Goal: Information Seeking & Learning: Check status

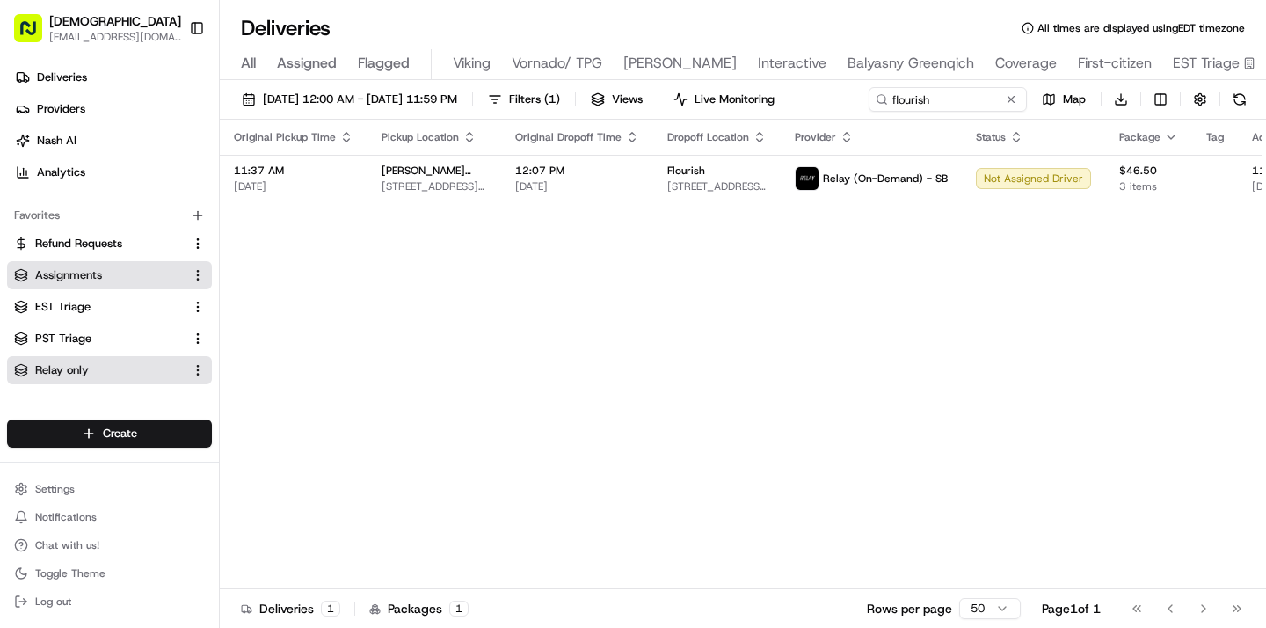
scroll to position [0, 786]
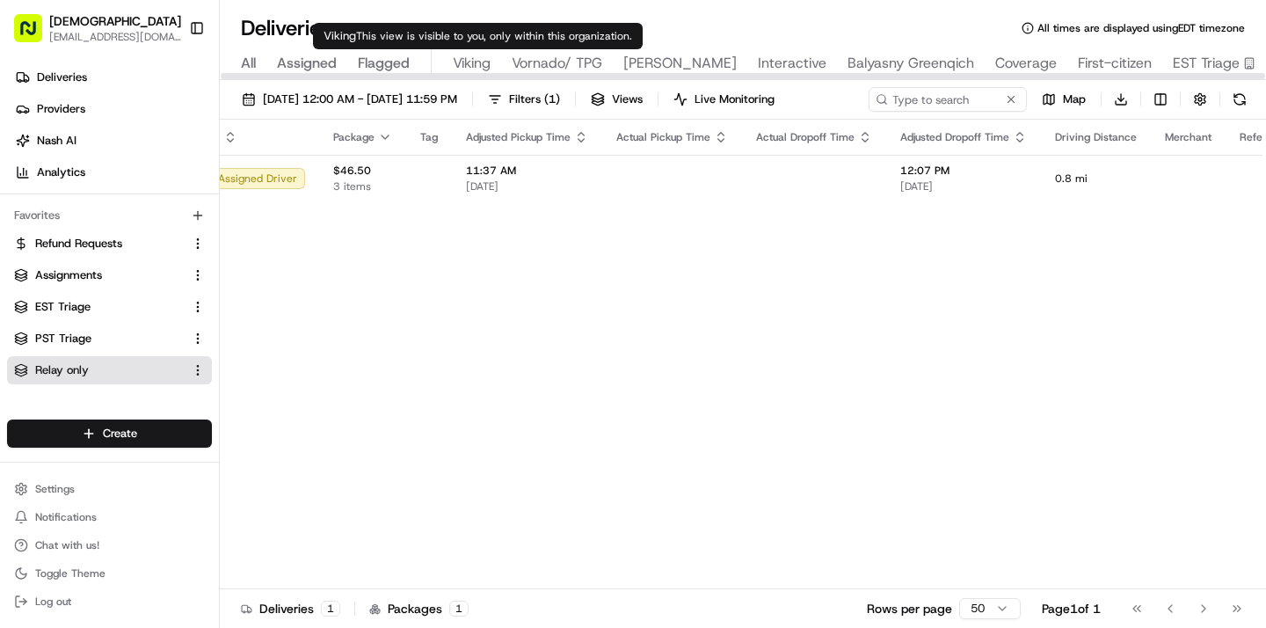
click at [474, 60] on span "Viking" at bounding box center [472, 63] width 38 height 21
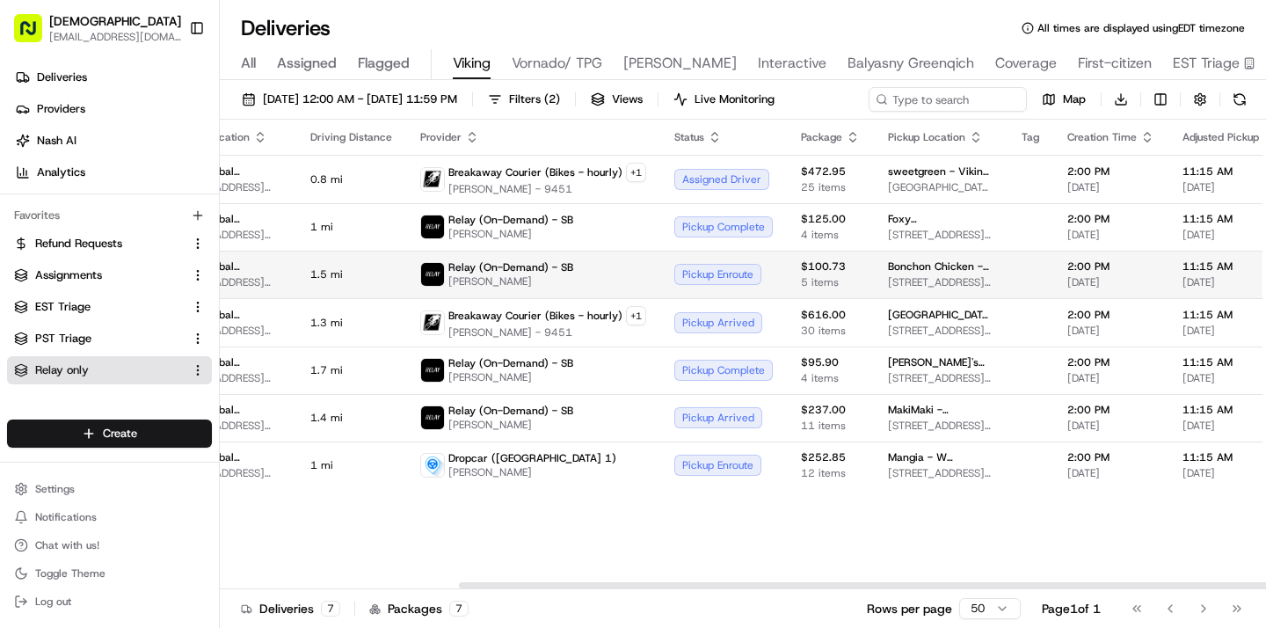
scroll to position [0, 423]
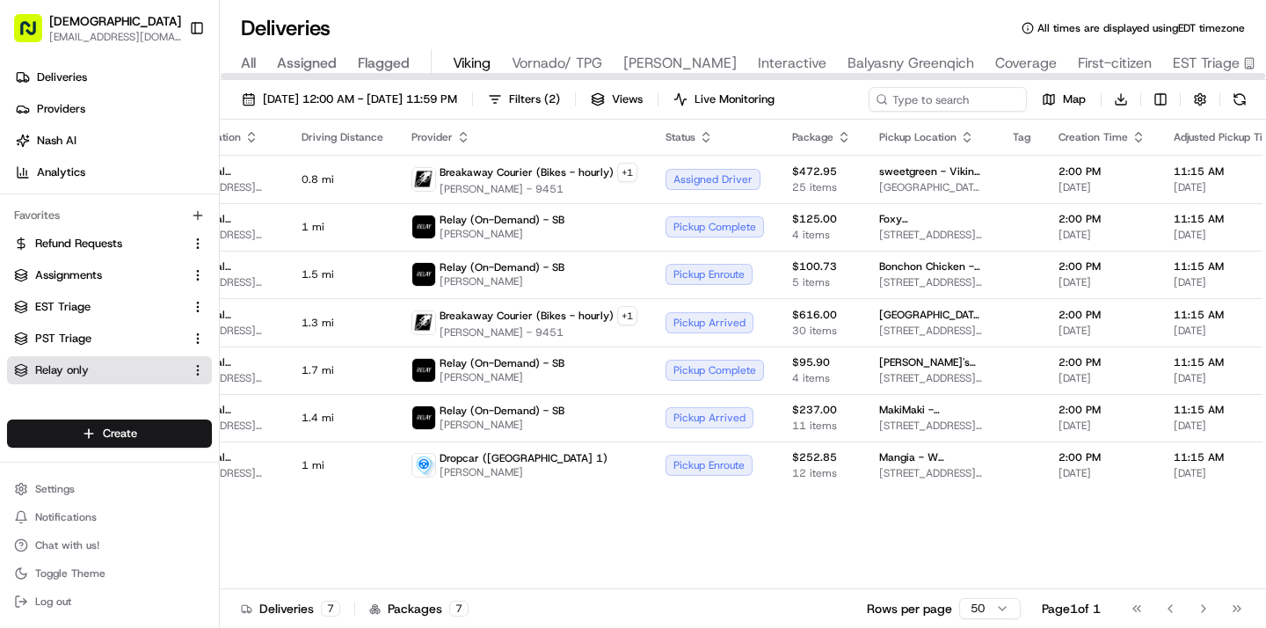
click at [244, 51] on button "All" at bounding box center [248, 64] width 15 height 30
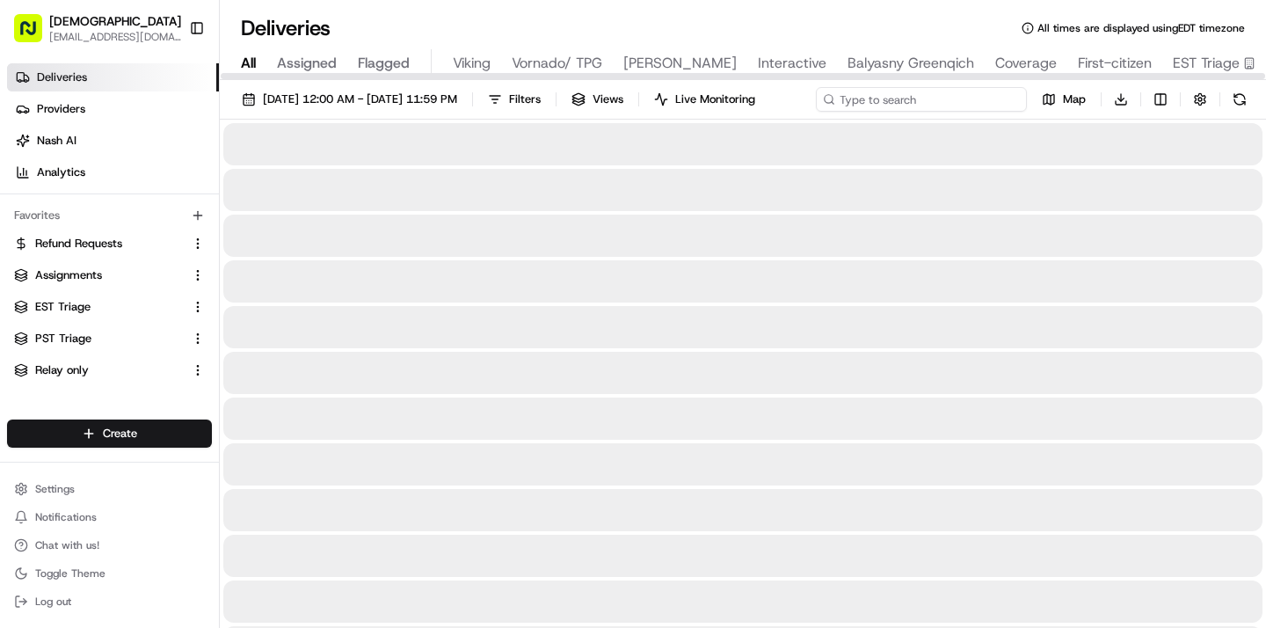
click at [929, 105] on input at bounding box center [921, 99] width 211 height 25
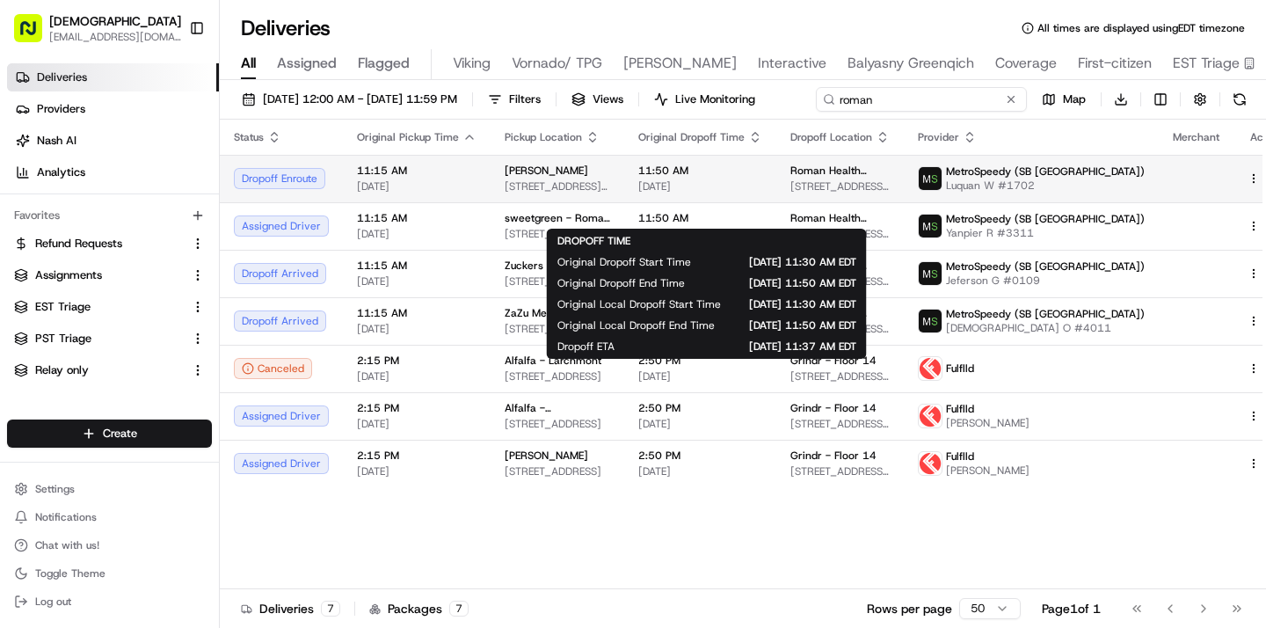
type input "roman"
click at [699, 178] on span "11:50 AM" at bounding box center [700, 171] width 124 height 14
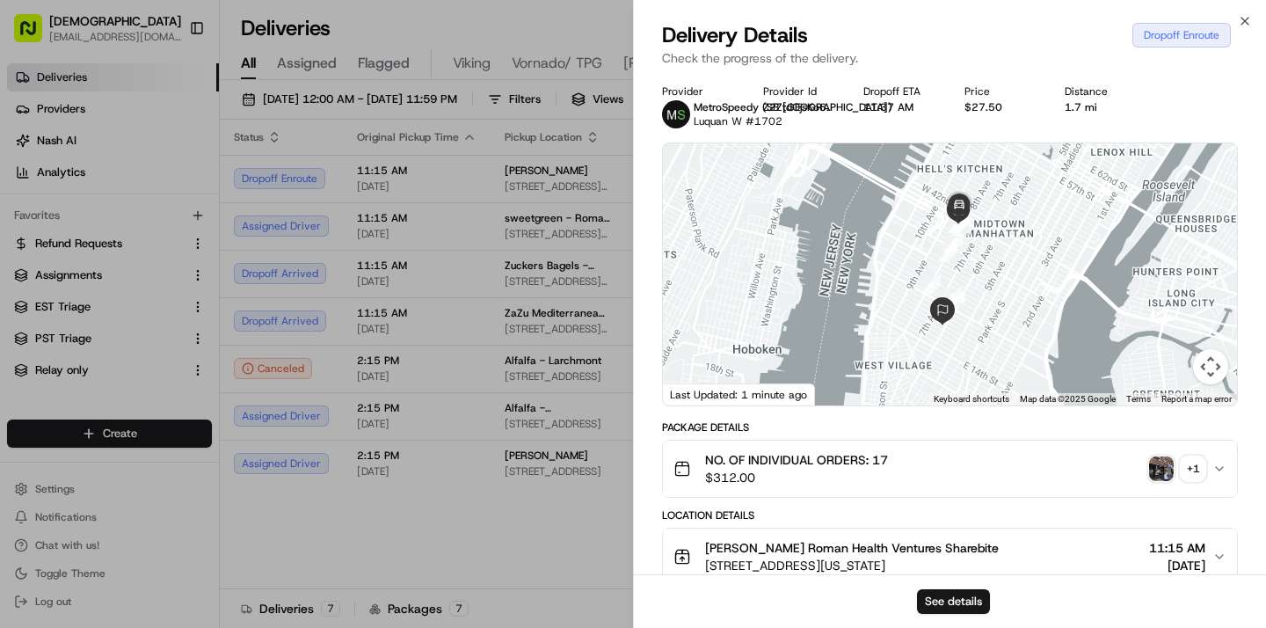
click at [1159, 460] on img "button" at bounding box center [1161, 468] width 25 height 25
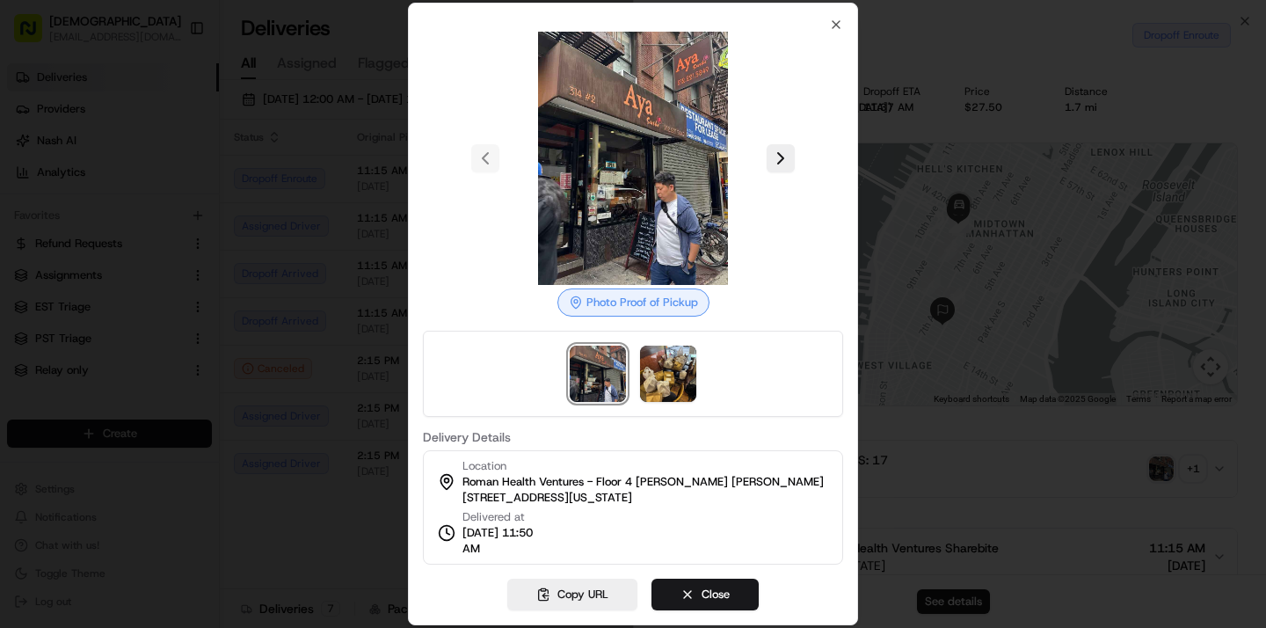
click at [697, 380] on div at bounding box center [633, 374] width 420 height 86
click at [690, 597] on button "Close" at bounding box center [704, 594] width 107 height 32
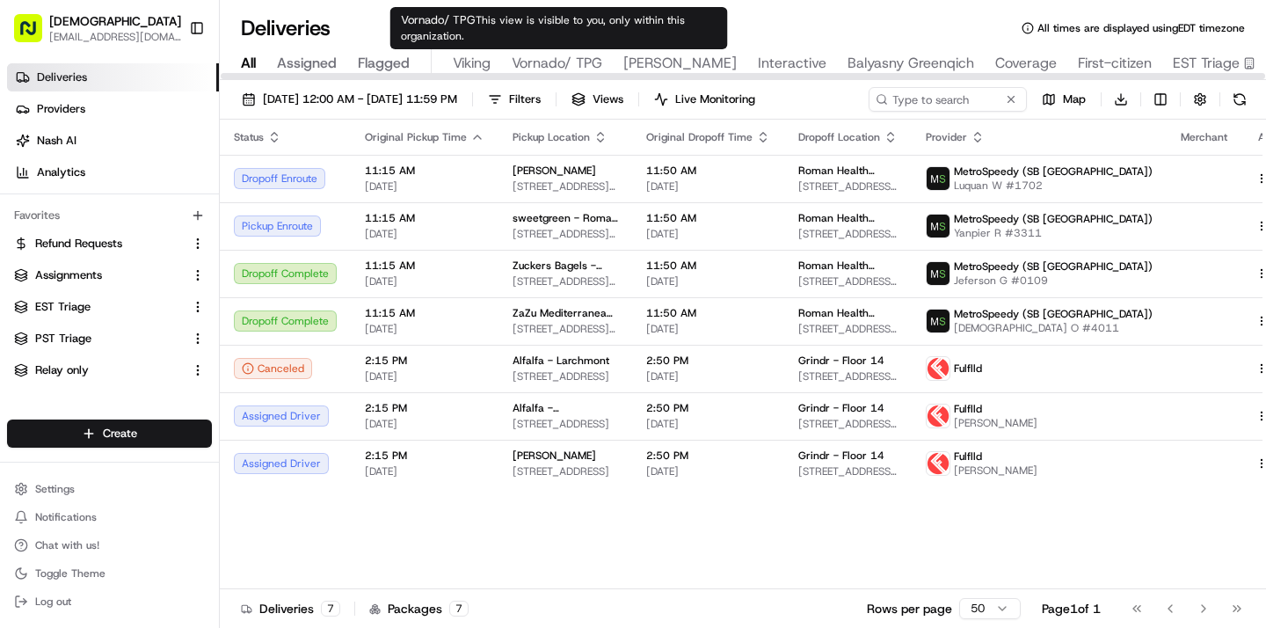
click at [563, 69] on span "Vornado/ TPG" at bounding box center [557, 63] width 91 height 21
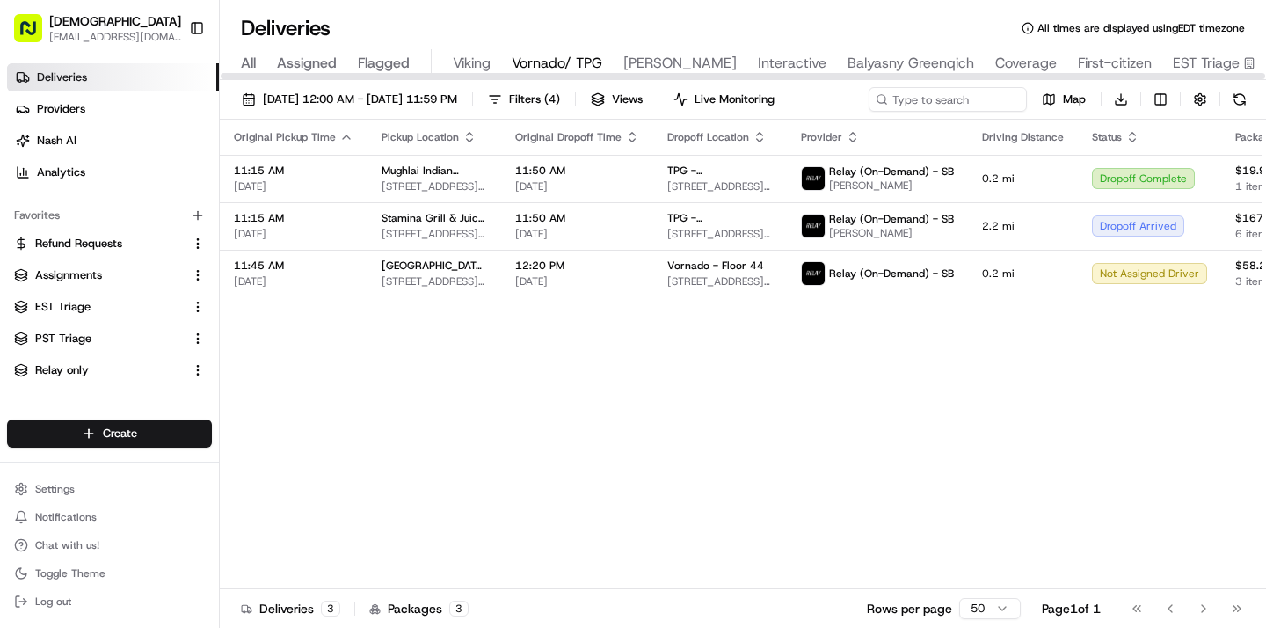
click at [258, 69] on div "All Assigned Flagged Viking Vornado/ TPG [PERSON_NAME] Interactive Balyasny Gre…" at bounding box center [872, 64] width 1305 height 31
click at [254, 62] on span "All" at bounding box center [248, 63] width 15 height 21
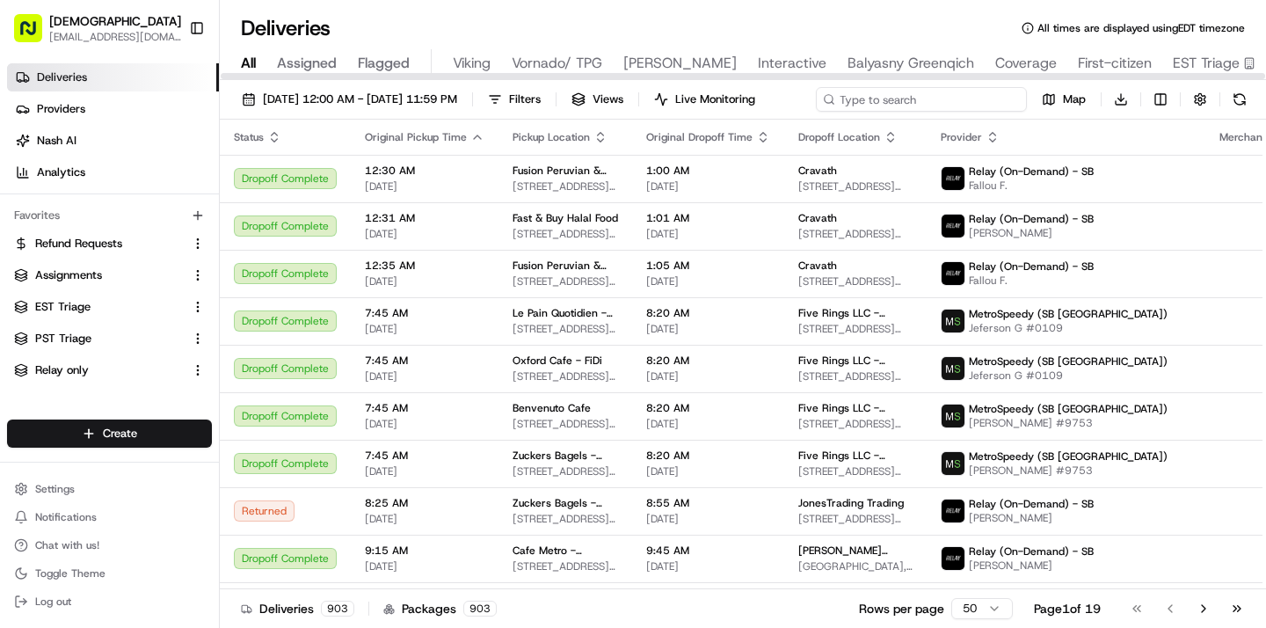
click at [999, 98] on input at bounding box center [921, 99] width 211 height 25
type input "vornado"
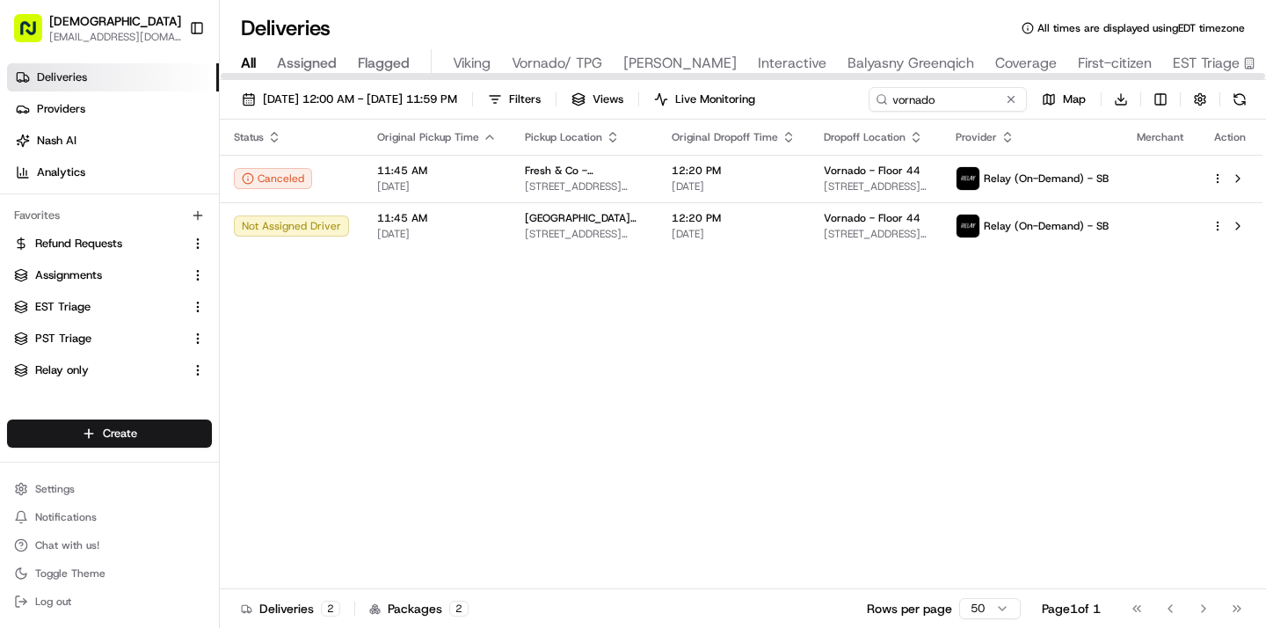
click at [476, 71] on div at bounding box center [743, 75] width 1046 height 9
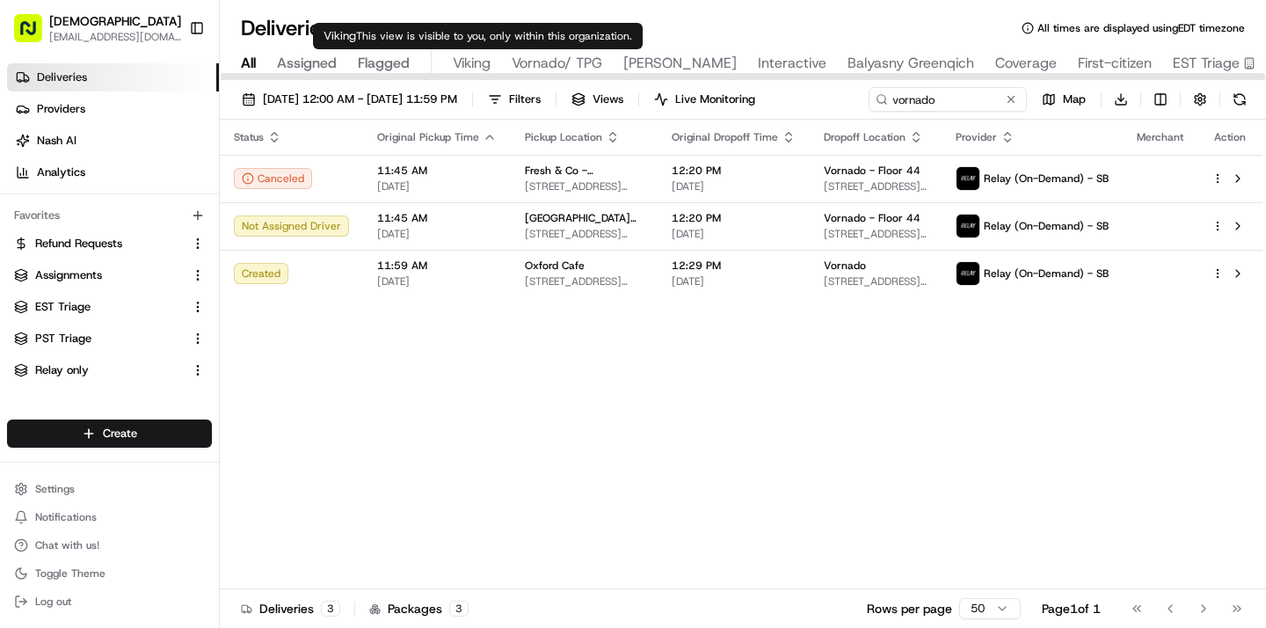
click at [482, 67] on span "Viking" at bounding box center [472, 63] width 38 height 21
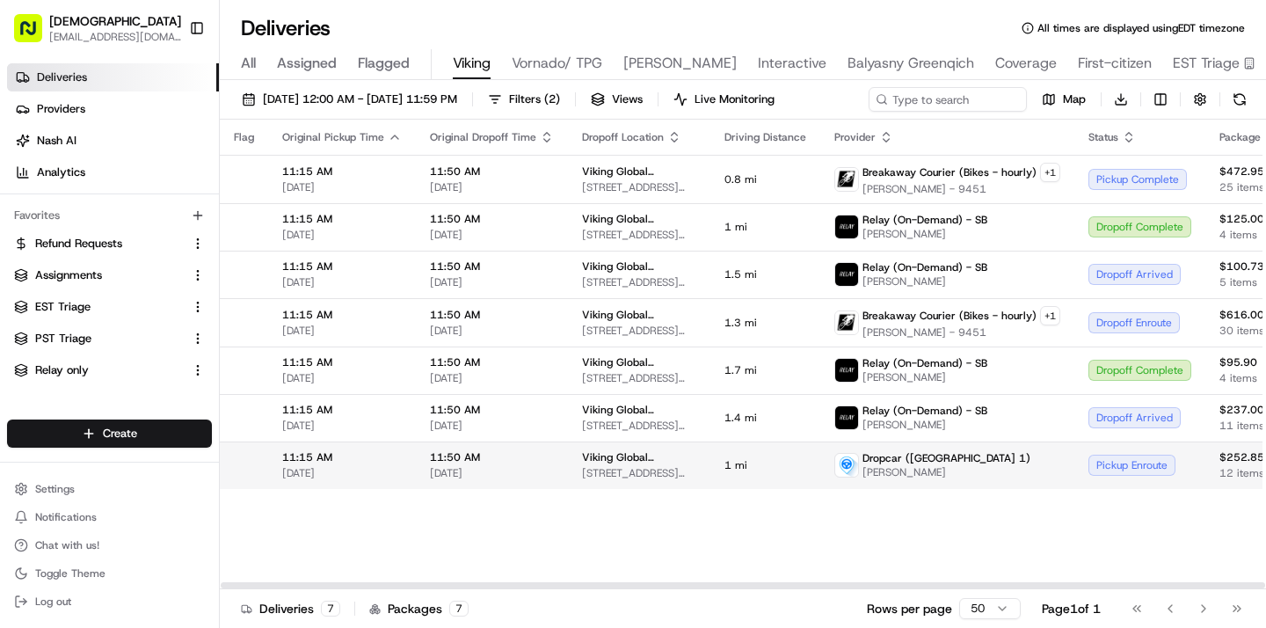
click at [731, 459] on span "1 mi" at bounding box center [765, 465] width 82 height 14
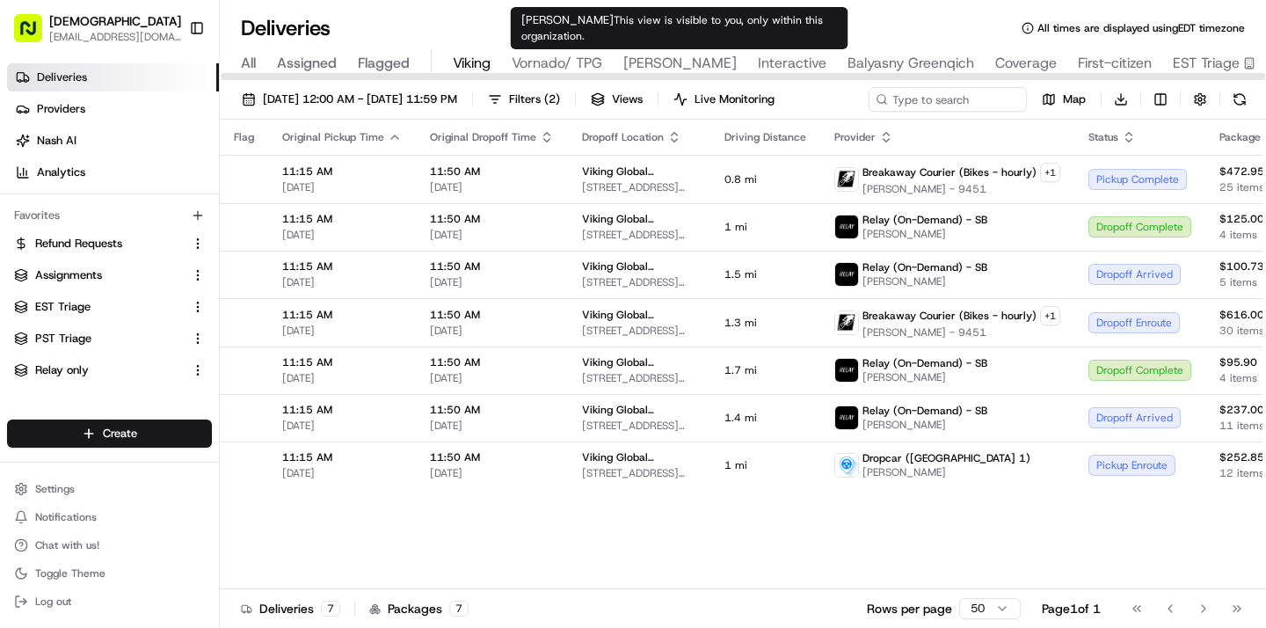
click at [670, 55] on span "[PERSON_NAME]" at bounding box center [679, 63] width 113 height 21
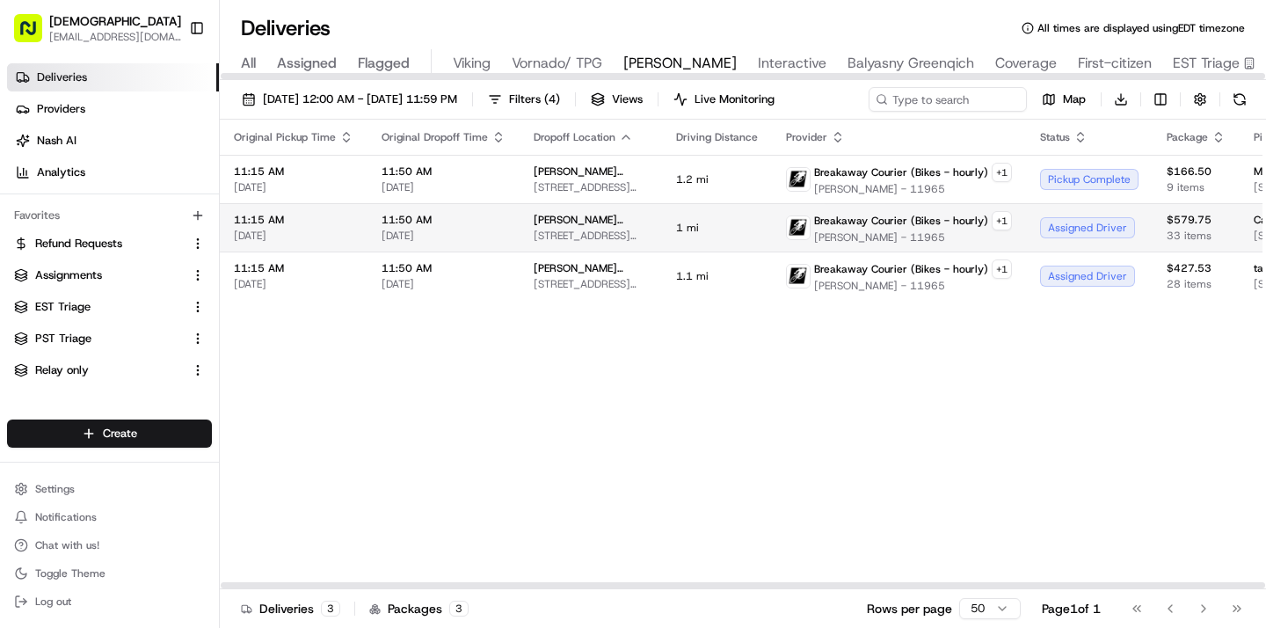
click at [662, 215] on td "1 mi" at bounding box center [717, 227] width 110 height 48
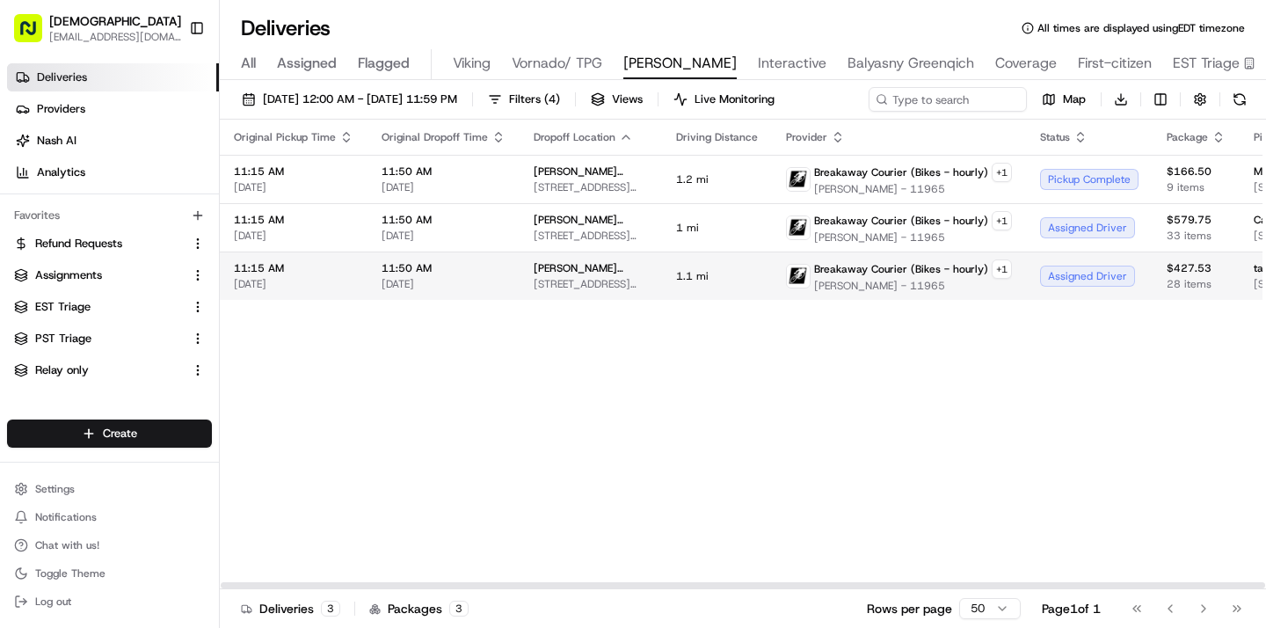
click at [574, 278] on span "[STREET_ADDRESS][US_STATE]" at bounding box center [591, 284] width 114 height 14
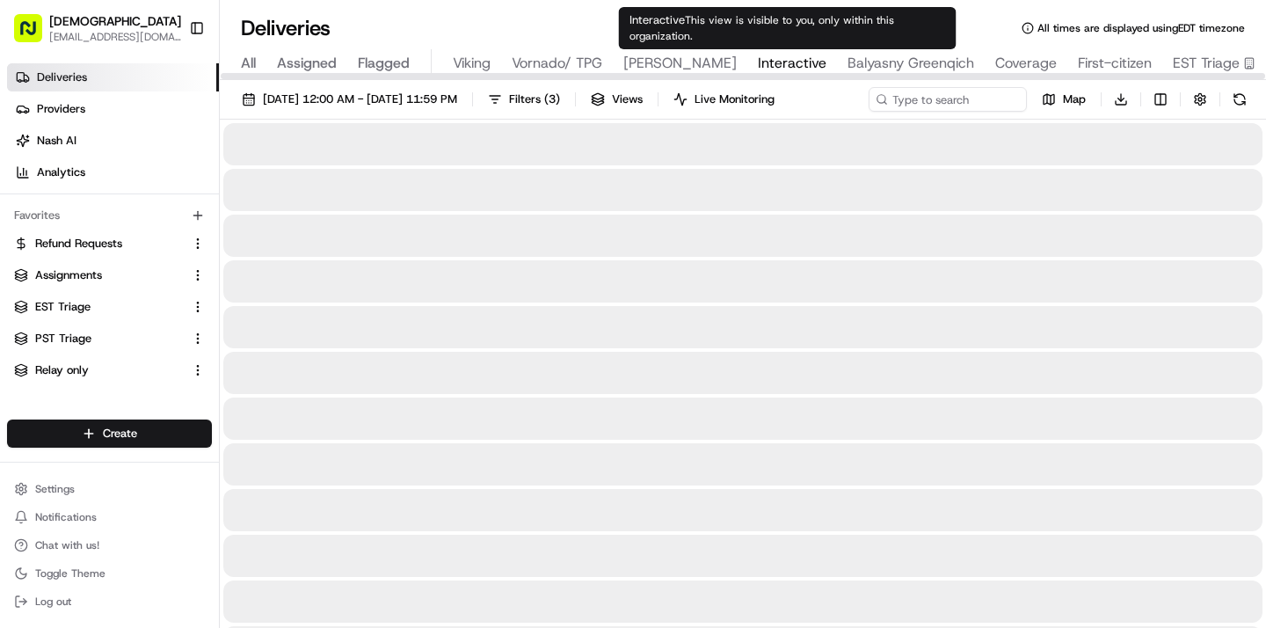
click at [773, 61] on span "Interactive" at bounding box center [792, 63] width 69 height 21
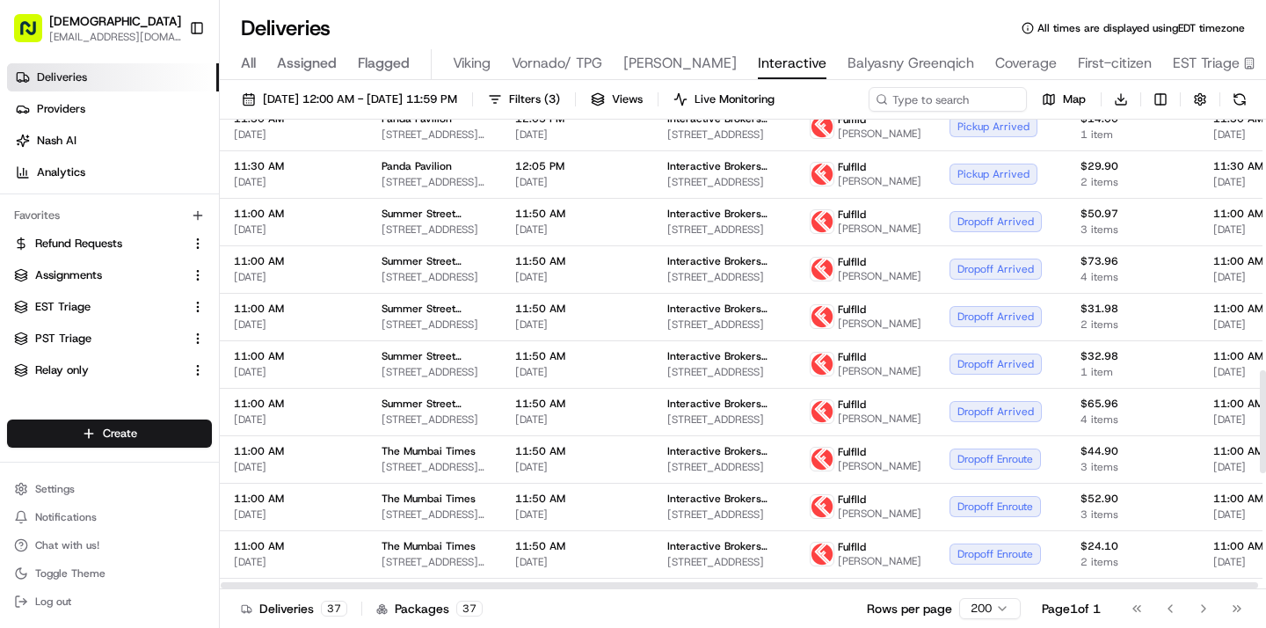
scroll to position [1140, 0]
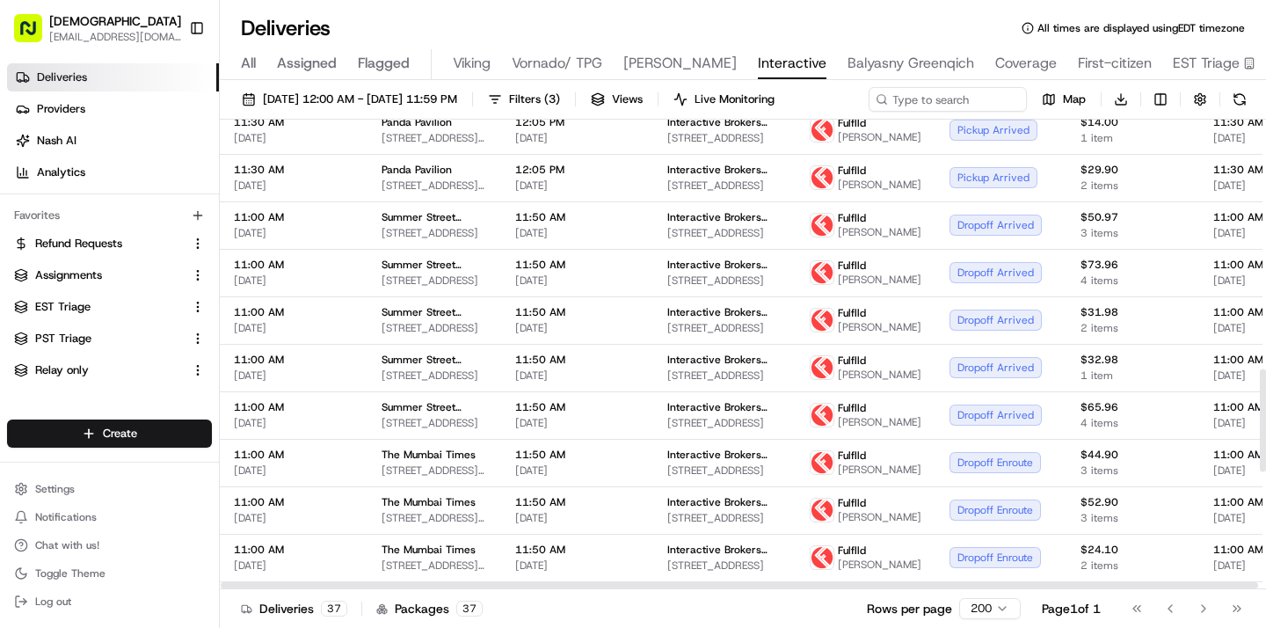
click at [747, 50] on span "[STREET_ADDRESS]" at bounding box center [724, 43] width 114 height 14
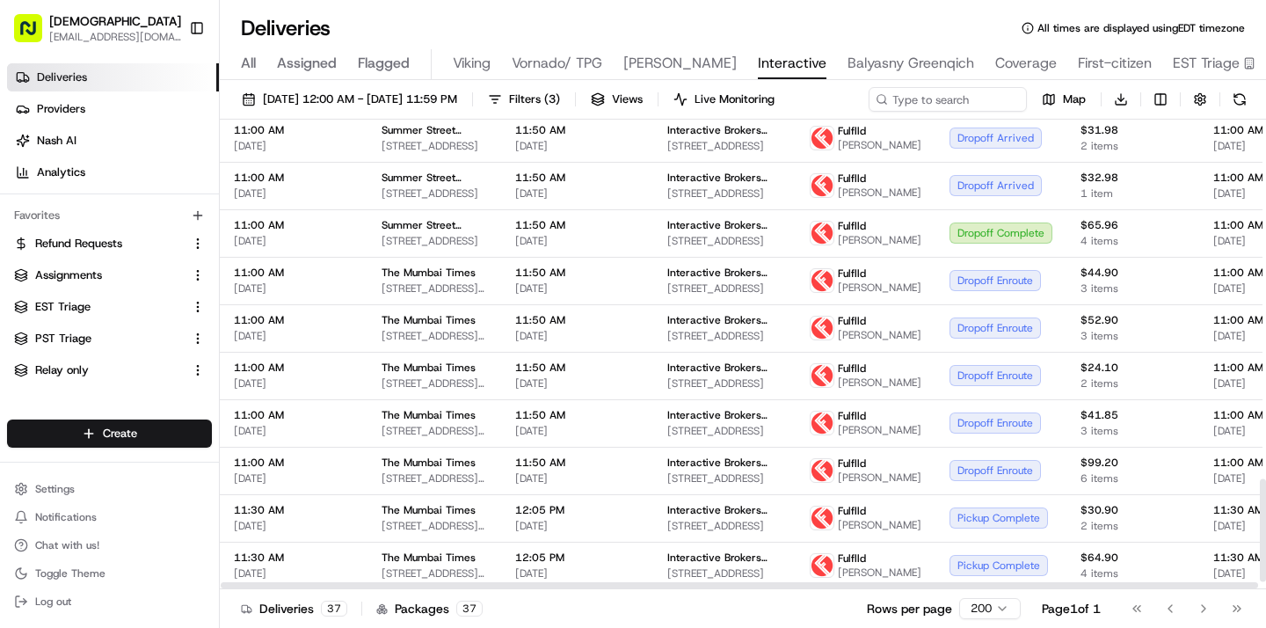
scroll to position [1647, 0]
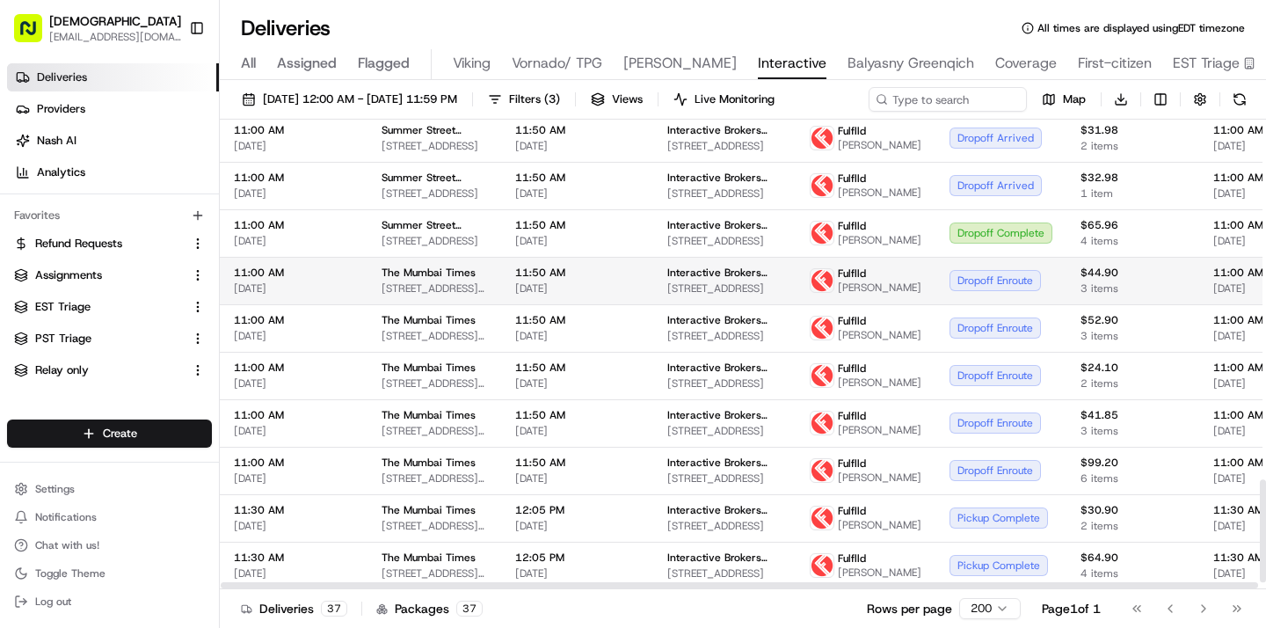
click at [711, 281] on span "[STREET_ADDRESS]" at bounding box center [724, 288] width 114 height 14
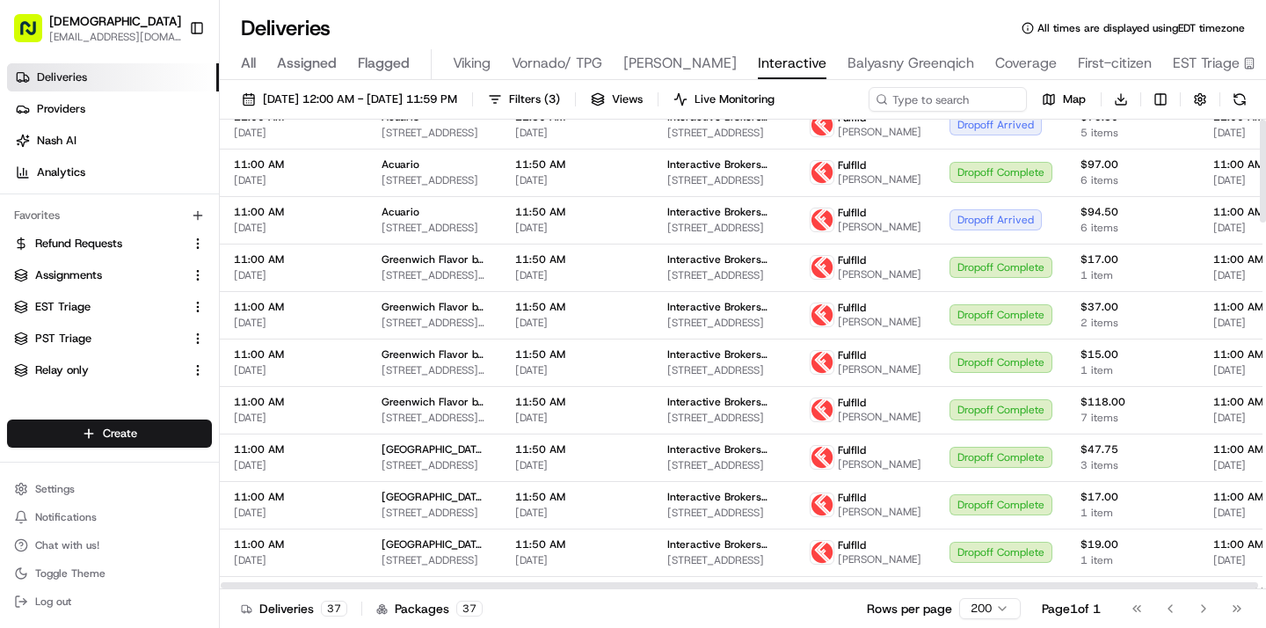
scroll to position [0, 0]
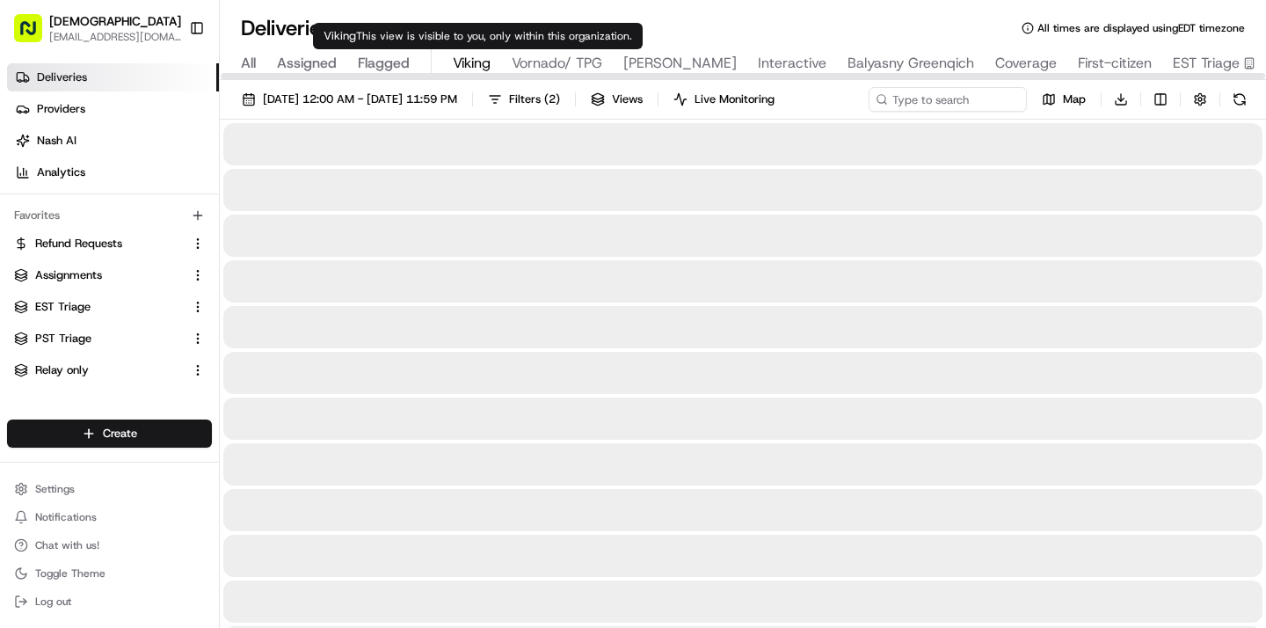
click at [476, 67] on span "Viking" at bounding box center [472, 63] width 38 height 21
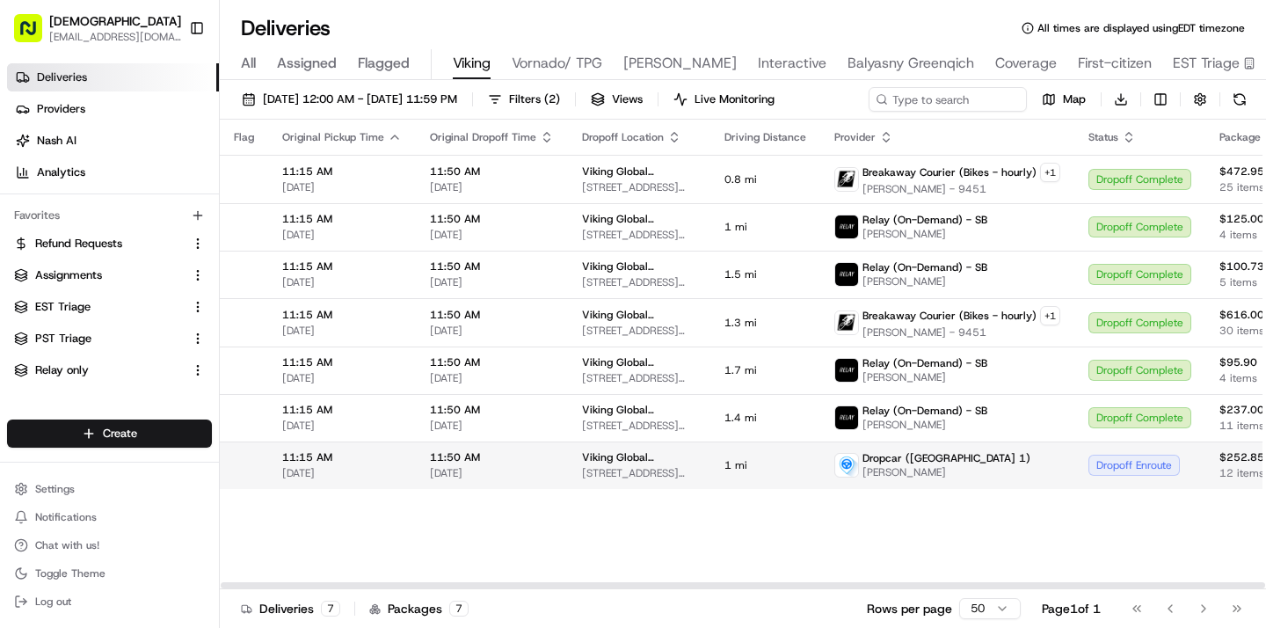
click at [433, 475] on span "[DATE]" at bounding box center [492, 473] width 124 height 14
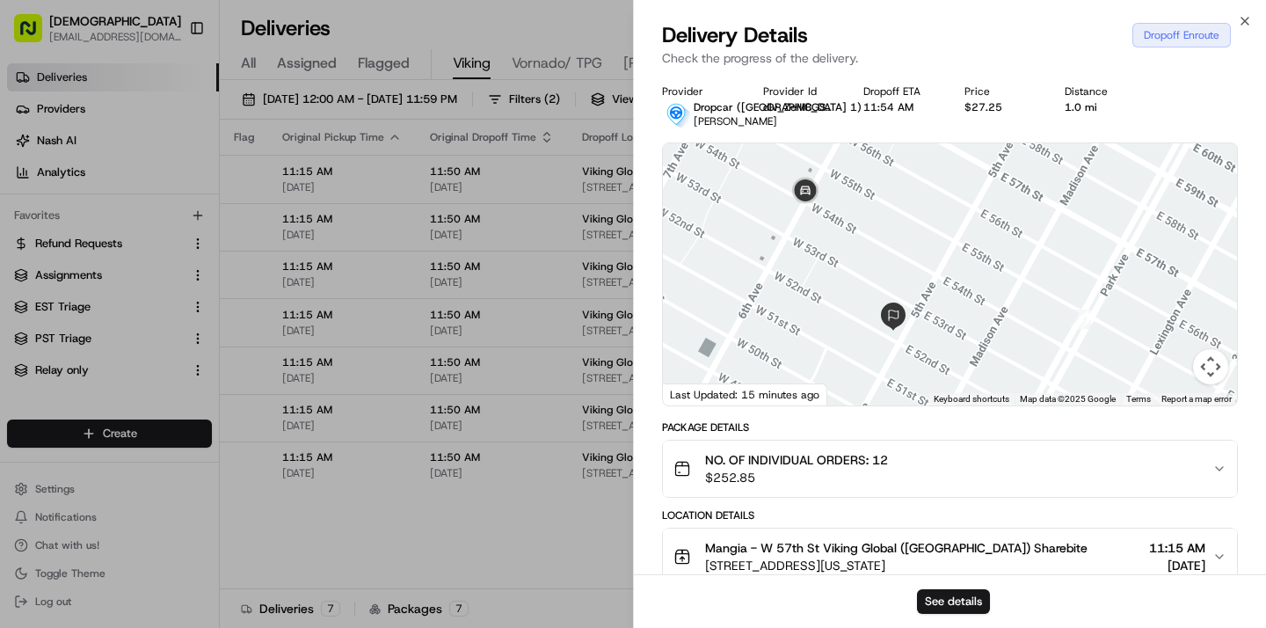
click at [488, 524] on div "Flag Original Pickup Time Original Dropoff Time Dropoff Location Driving Distan…" at bounding box center [1171, 354] width 1903 height 469
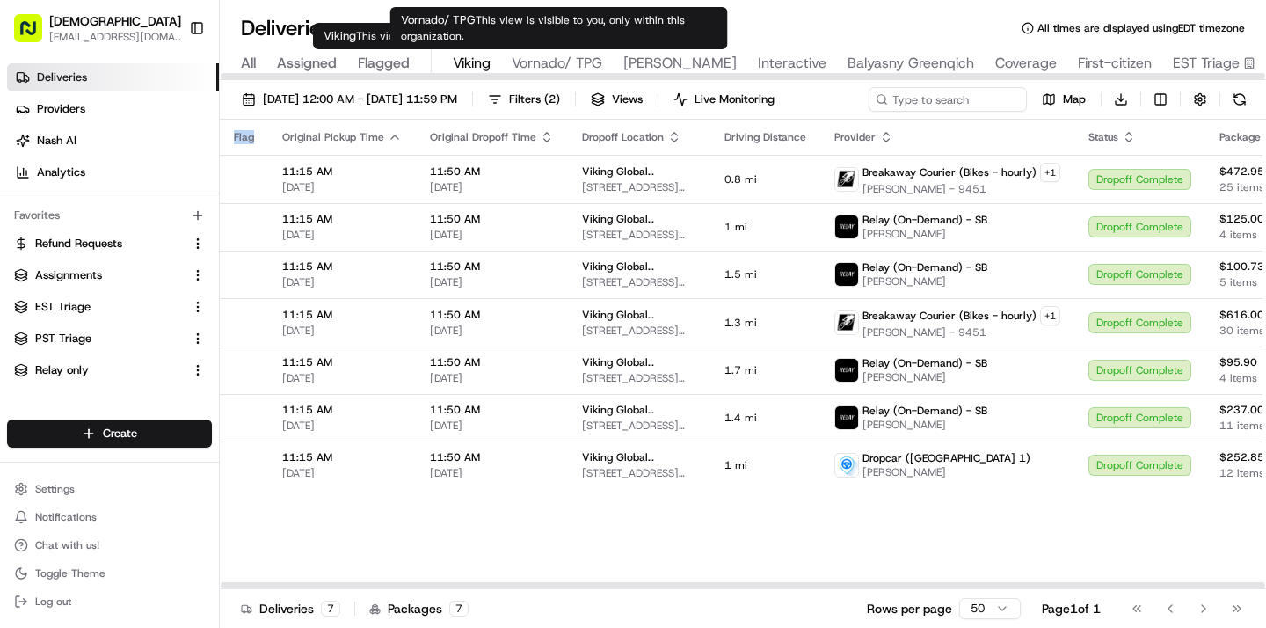
click at [563, 67] on span "Vornado/ TPG" at bounding box center [557, 63] width 91 height 21
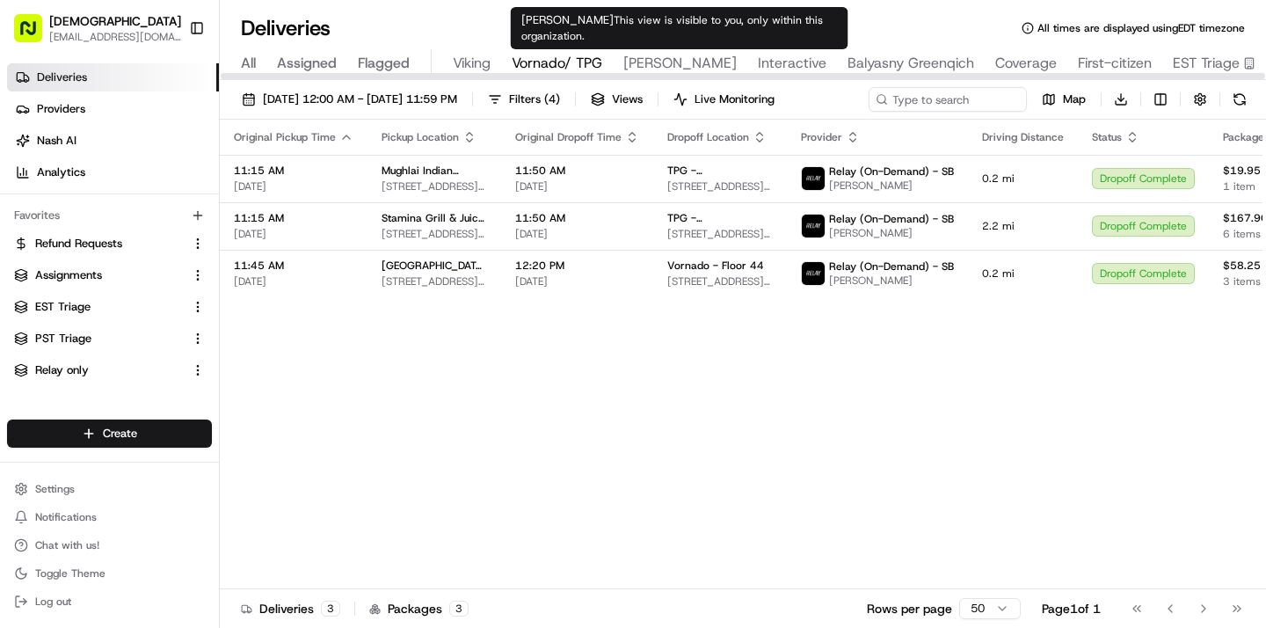
click at [669, 59] on span "[PERSON_NAME]" at bounding box center [679, 63] width 113 height 21
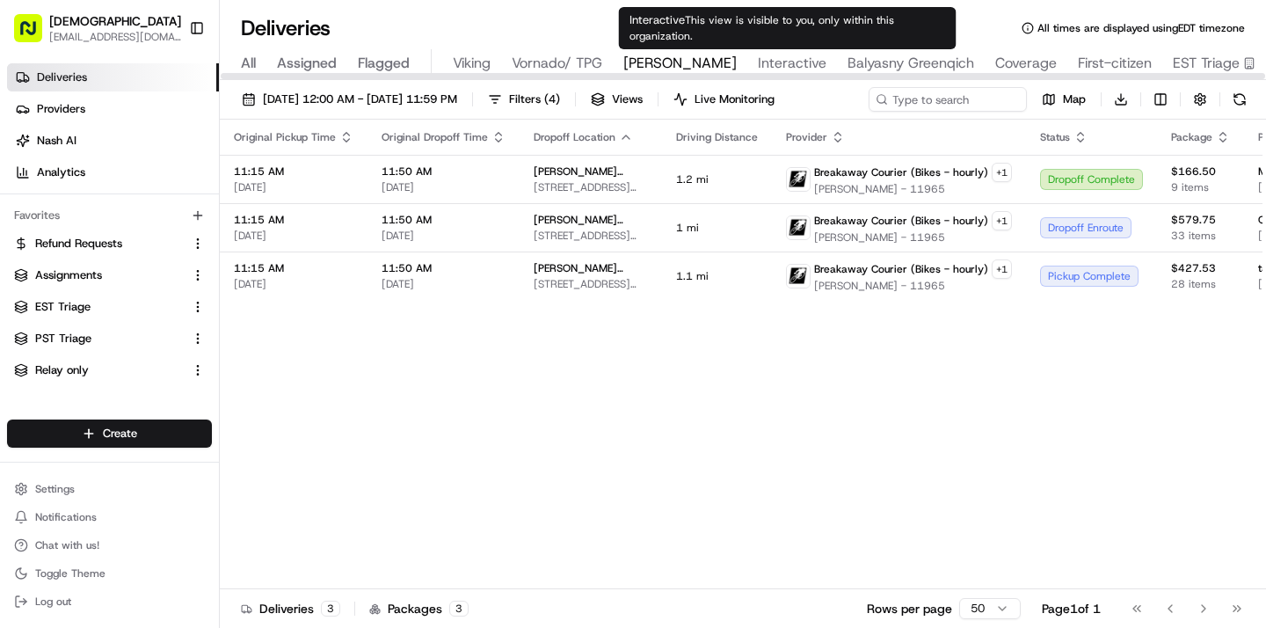
click at [796, 58] on span "Interactive" at bounding box center [792, 63] width 69 height 21
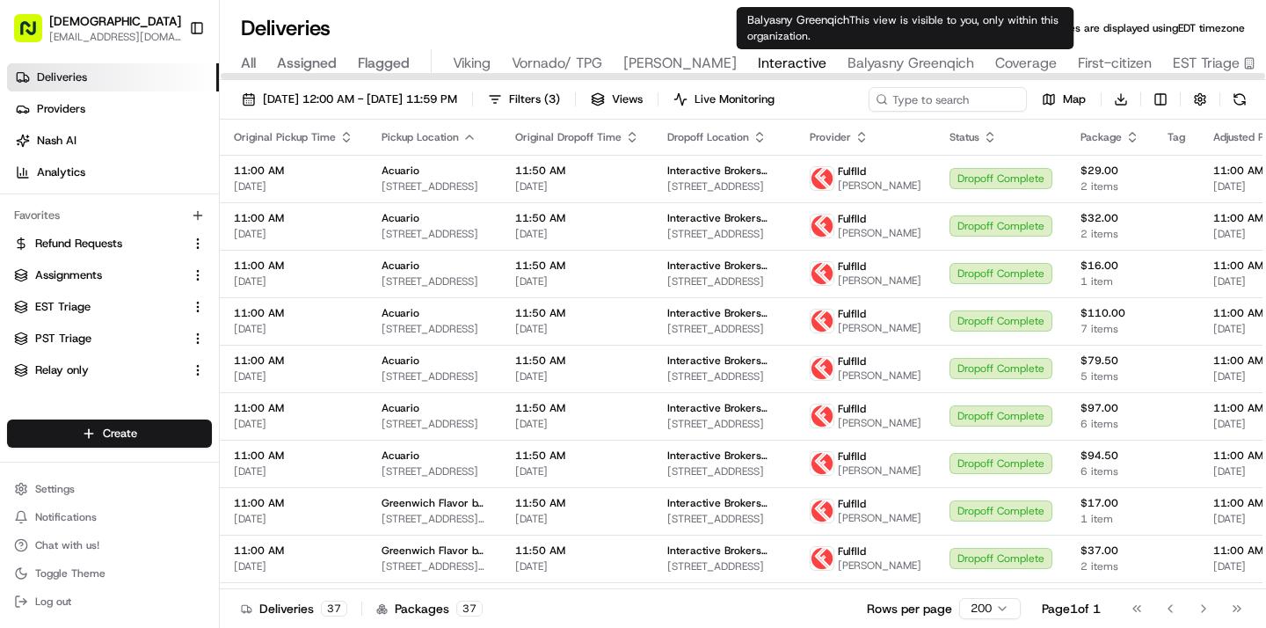
click at [906, 67] on span "Balyasny Greenqich" at bounding box center [910, 63] width 127 height 21
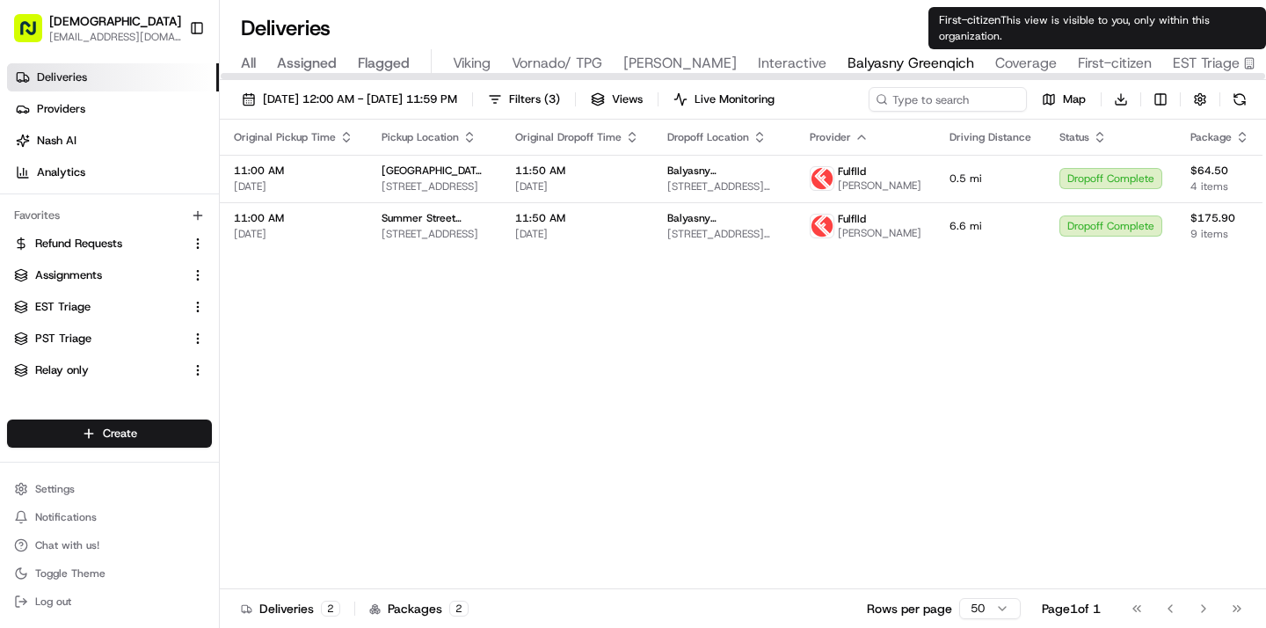
click at [1094, 60] on span "First-citizen" at bounding box center [1115, 63] width 74 height 21
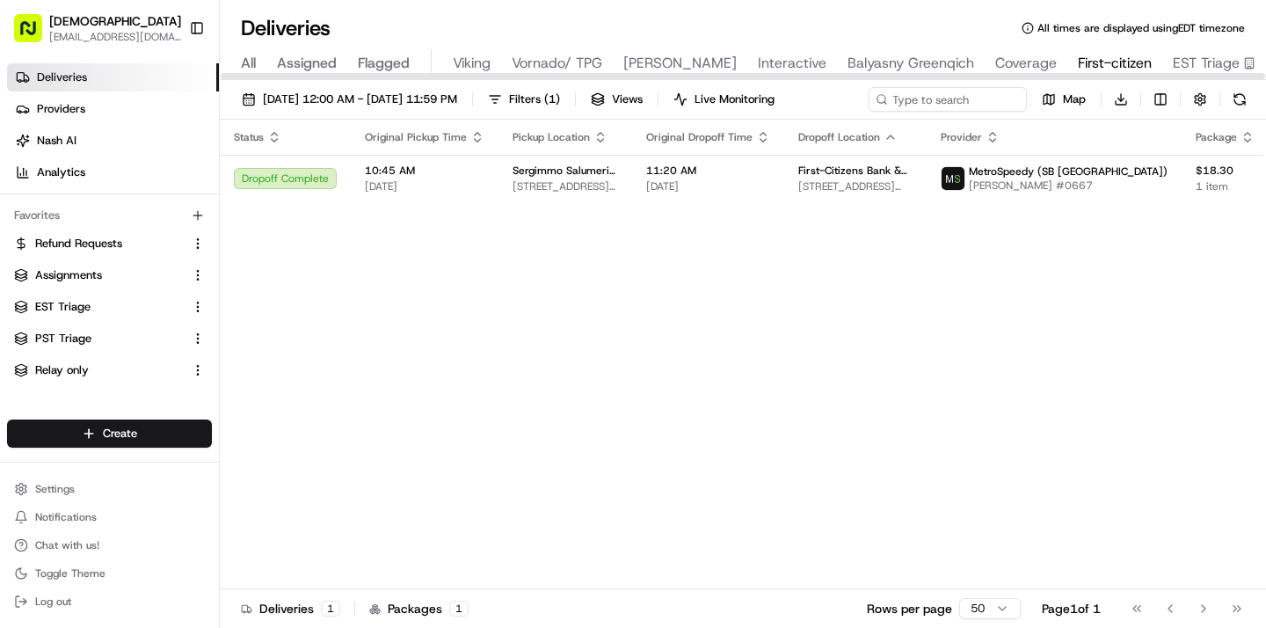
click at [263, 70] on div "All Assigned Flagged Viking Vornado/ TPG [PERSON_NAME] Interactive Balyasny Gre…" at bounding box center [872, 64] width 1305 height 31
click at [250, 62] on span "All" at bounding box center [248, 63] width 15 height 21
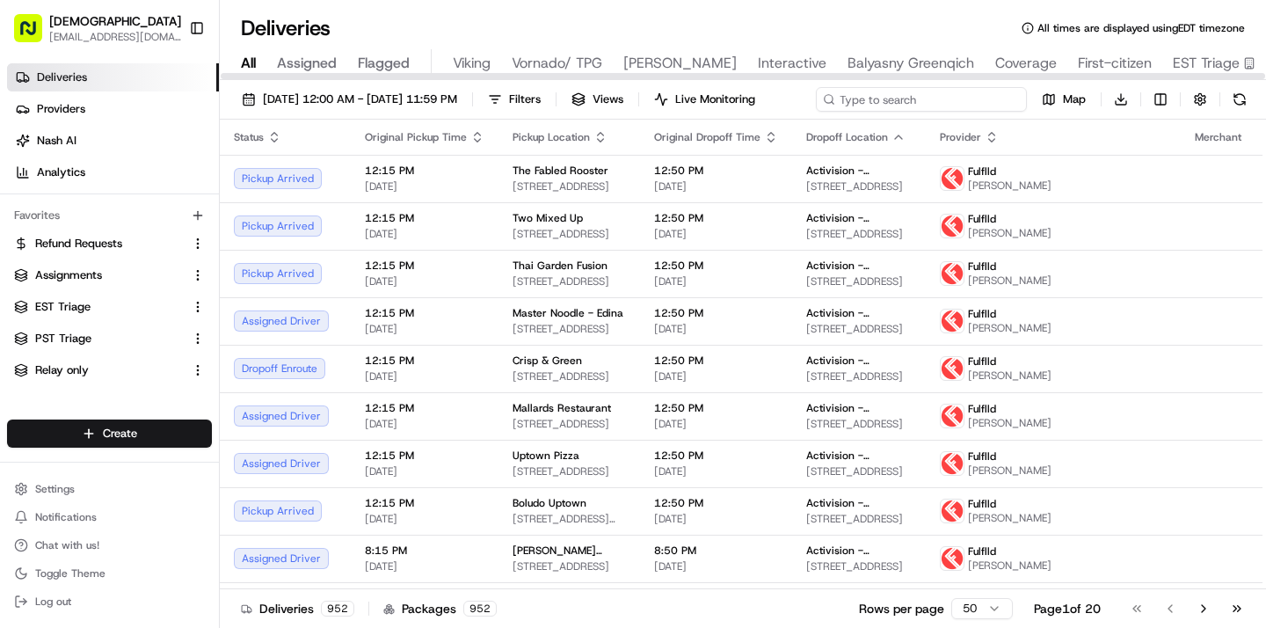
click at [951, 101] on input at bounding box center [921, 99] width 211 height 25
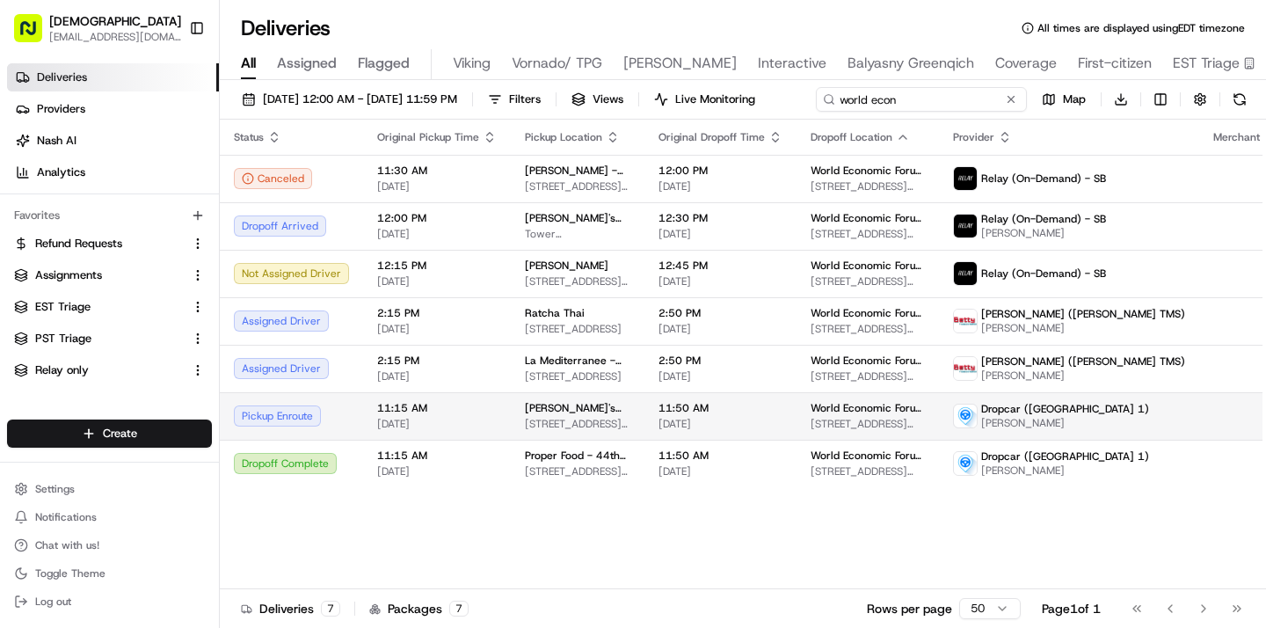
type input "world econ"
click at [386, 415] on span "11:15 AM" at bounding box center [437, 408] width 120 height 14
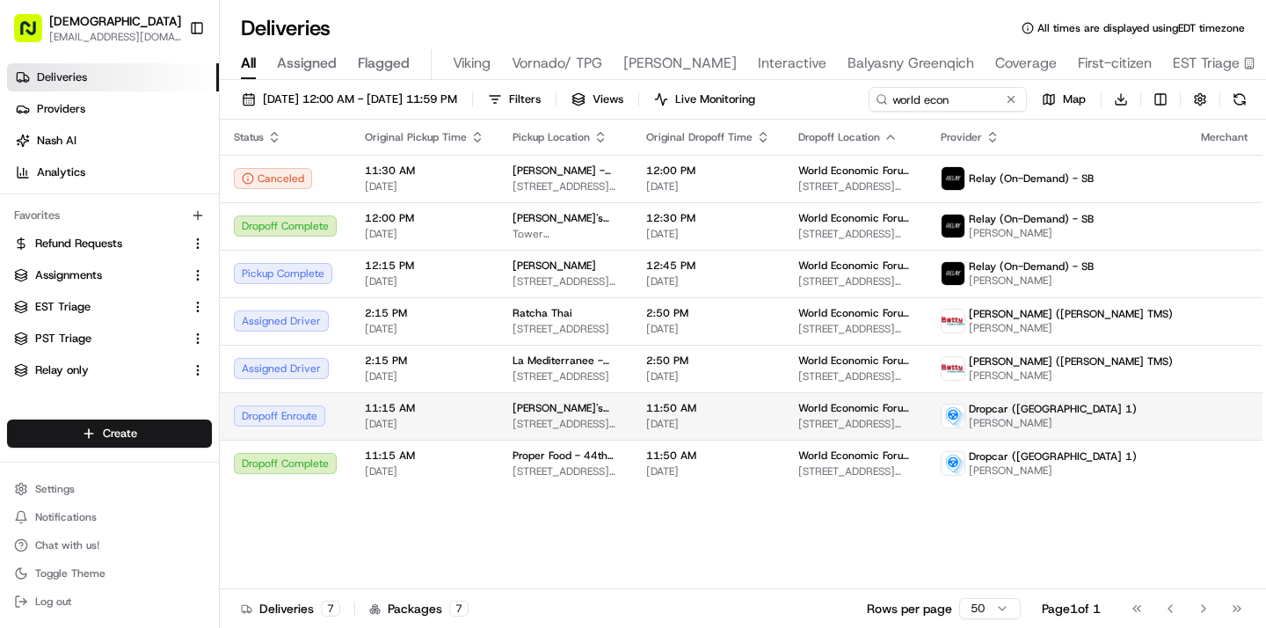
click at [473, 420] on span "[DATE]" at bounding box center [425, 424] width 120 height 14
click at [571, 411] on span "[PERSON_NAME]'s Cuban Cuisine - [GEOGRAPHIC_DATA]" at bounding box center [565, 408] width 105 height 14
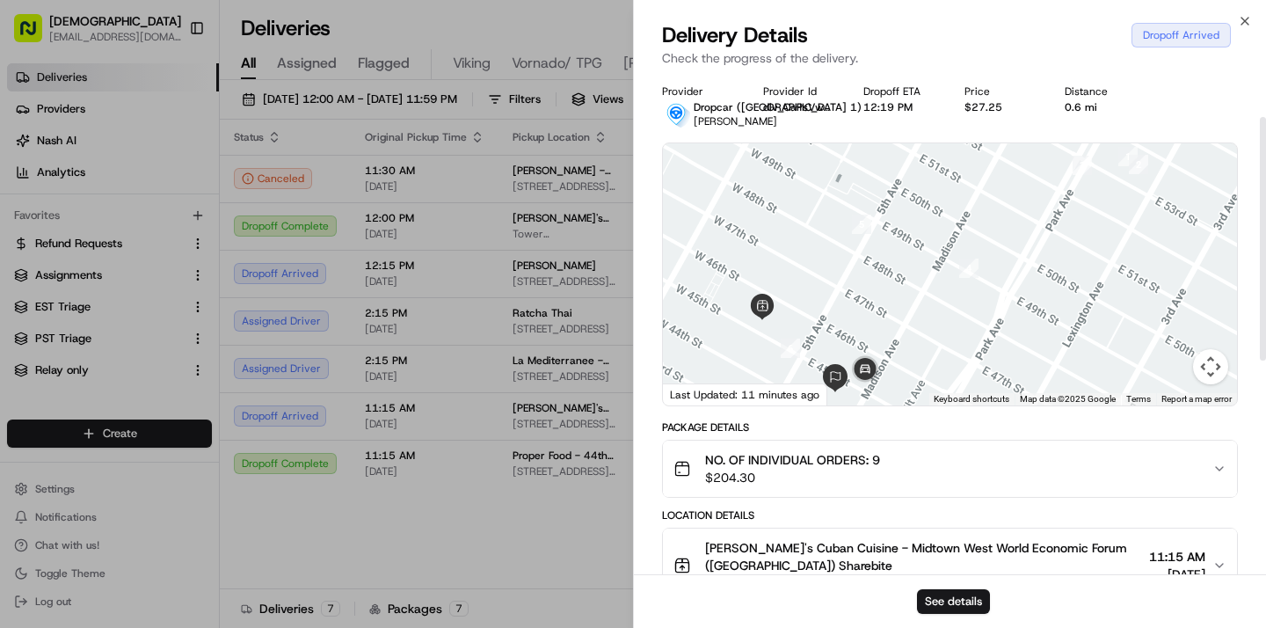
scroll to position [528, 0]
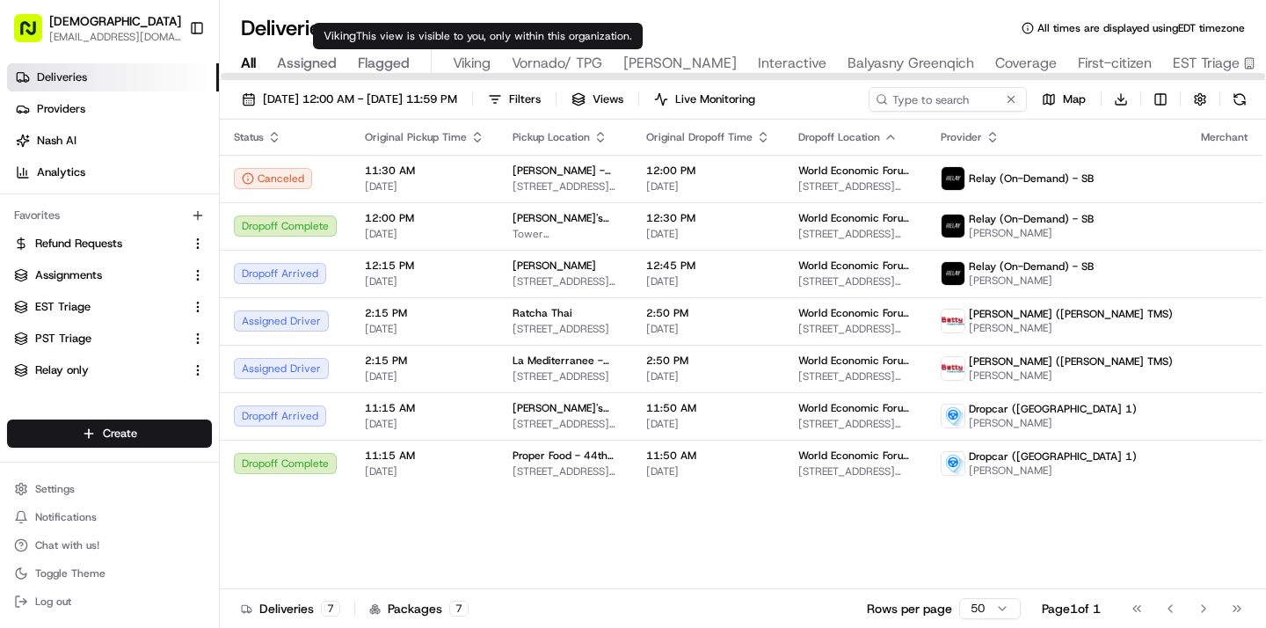
click at [488, 69] on span "Viking" at bounding box center [472, 63] width 38 height 21
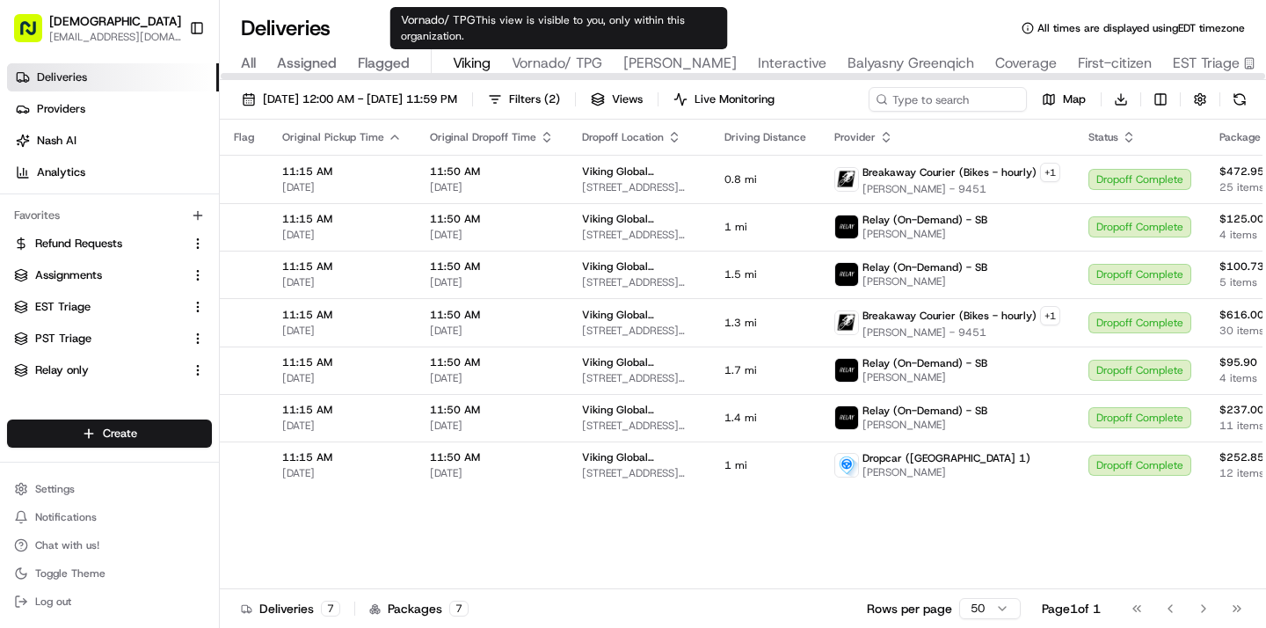
click at [542, 68] on span "Vornado/ TPG" at bounding box center [557, 63] width 91 height 21
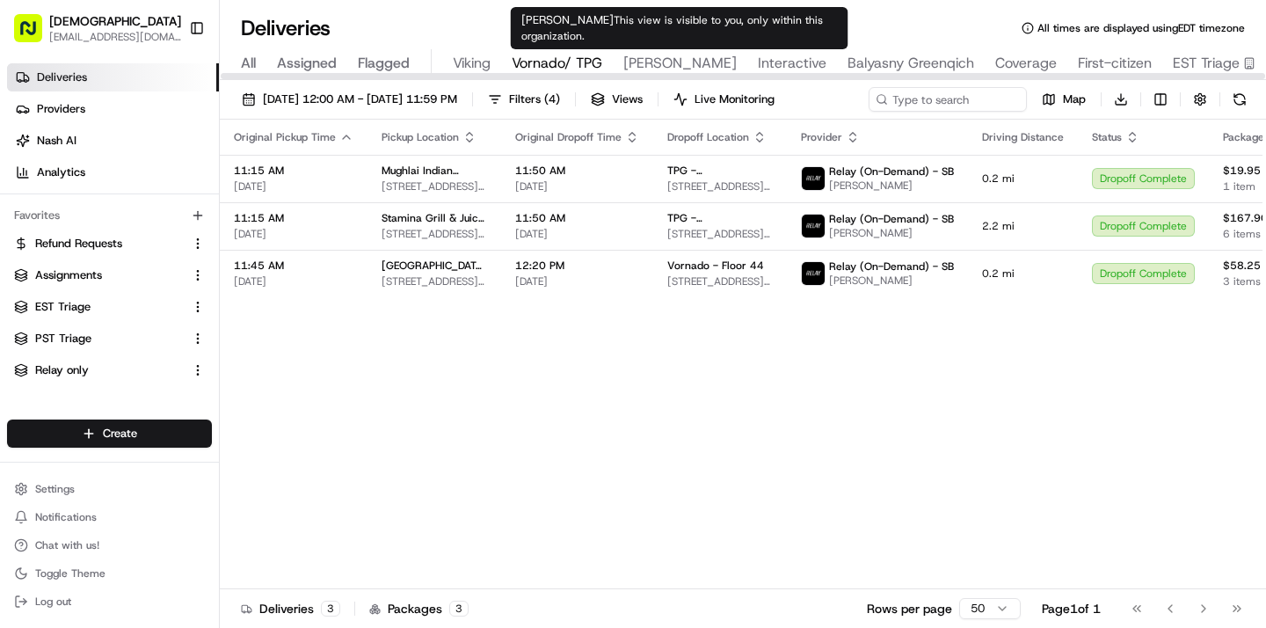
click at [663, 63] on span "[PERSON_NAME]" at bounding box center [679, 63] width 113 height 21
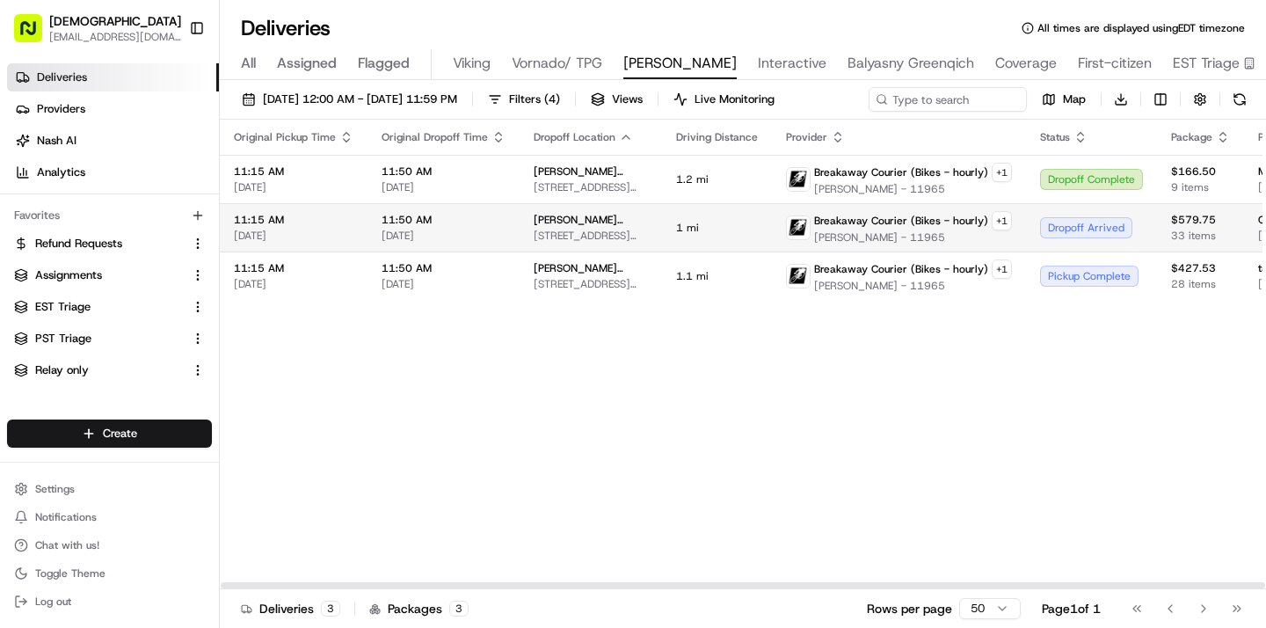
click at [701, 216] on td "1 mi" at bounding box center [717, 227] width 110 height 48
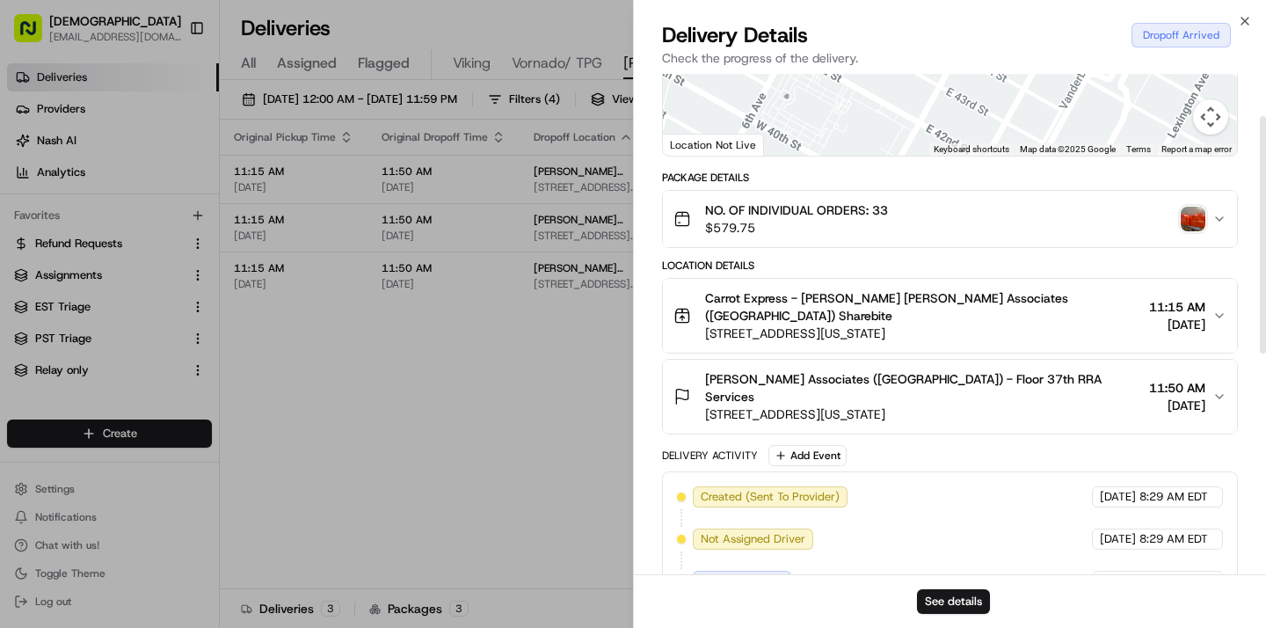
scroll to position [1, 0]
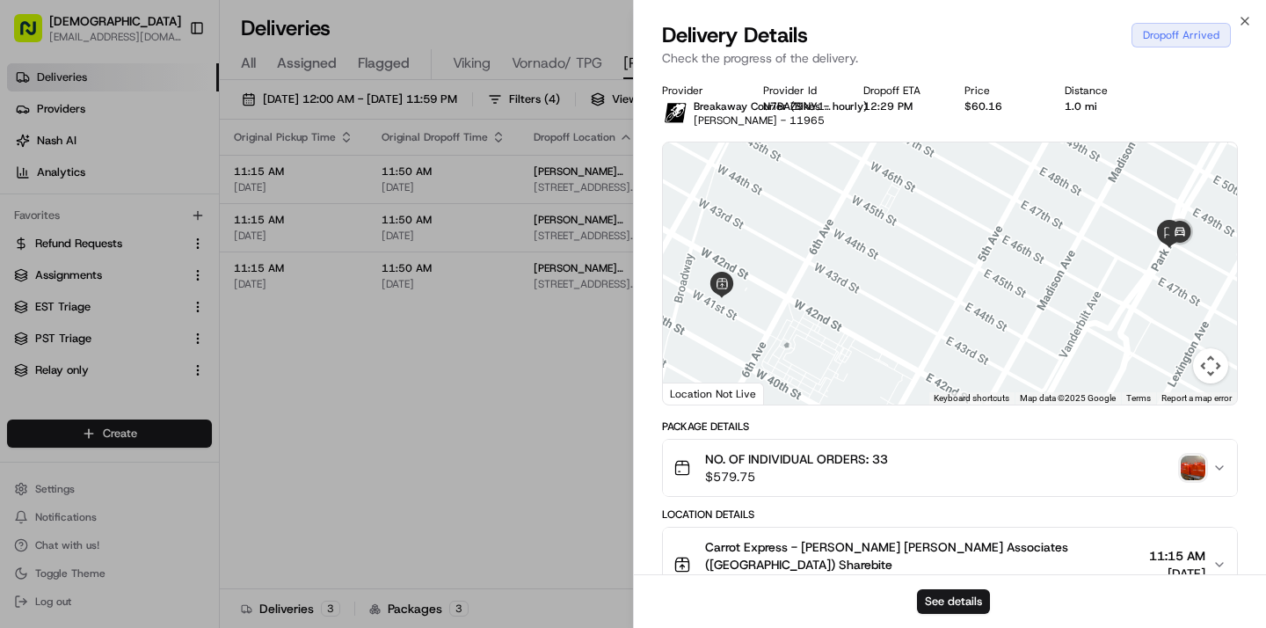
click at [1174, 462] on div "NO. OF INDIVIDUAL ORDERS: 33 $579.75" at bounding box center [942, 467] width 539 height 35
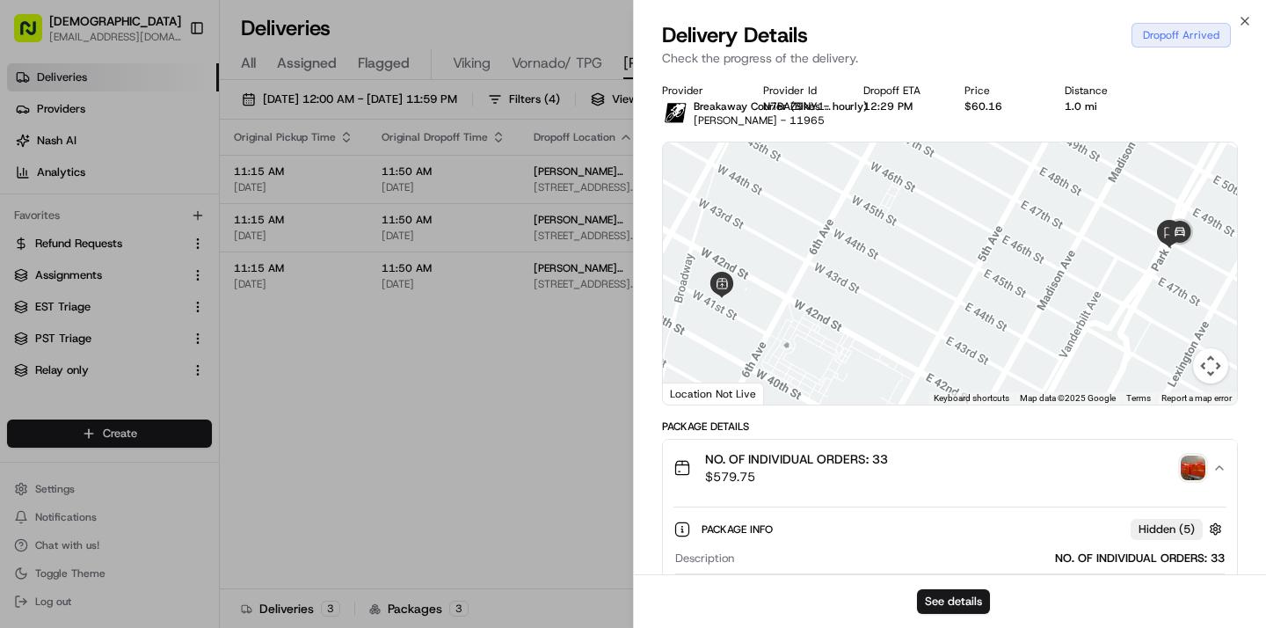
click at [1196, 468] on img "button" at bounding box center [1193, 467] width 25 height 25
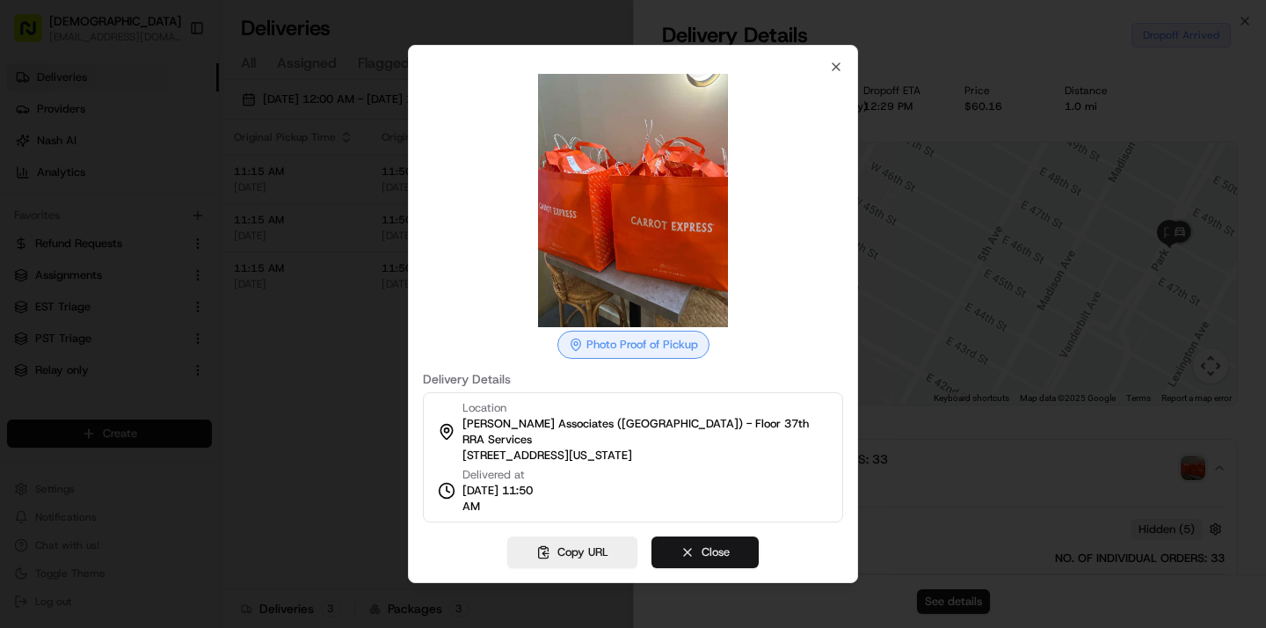
click at [723, 547] on button "Close" at bounding box center [704, 552] width 107 height 32
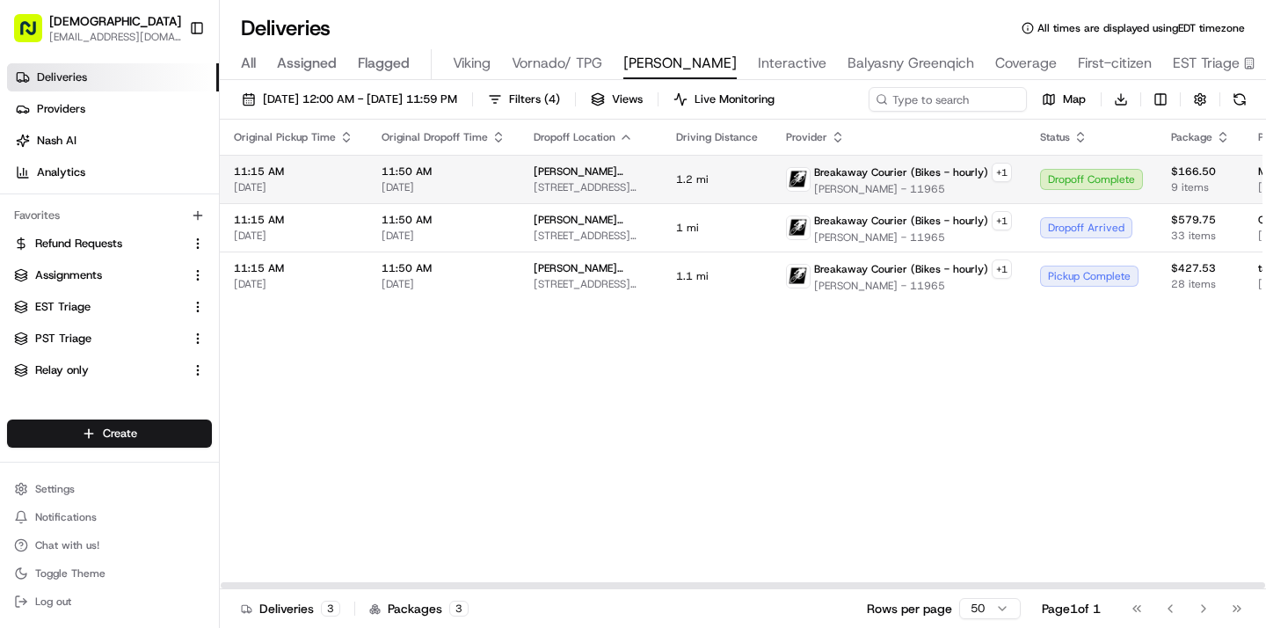
click at [892, 192] on span "[PERSON_NAME] - 11965" at bounding box center [913, 189] width 198 height 14
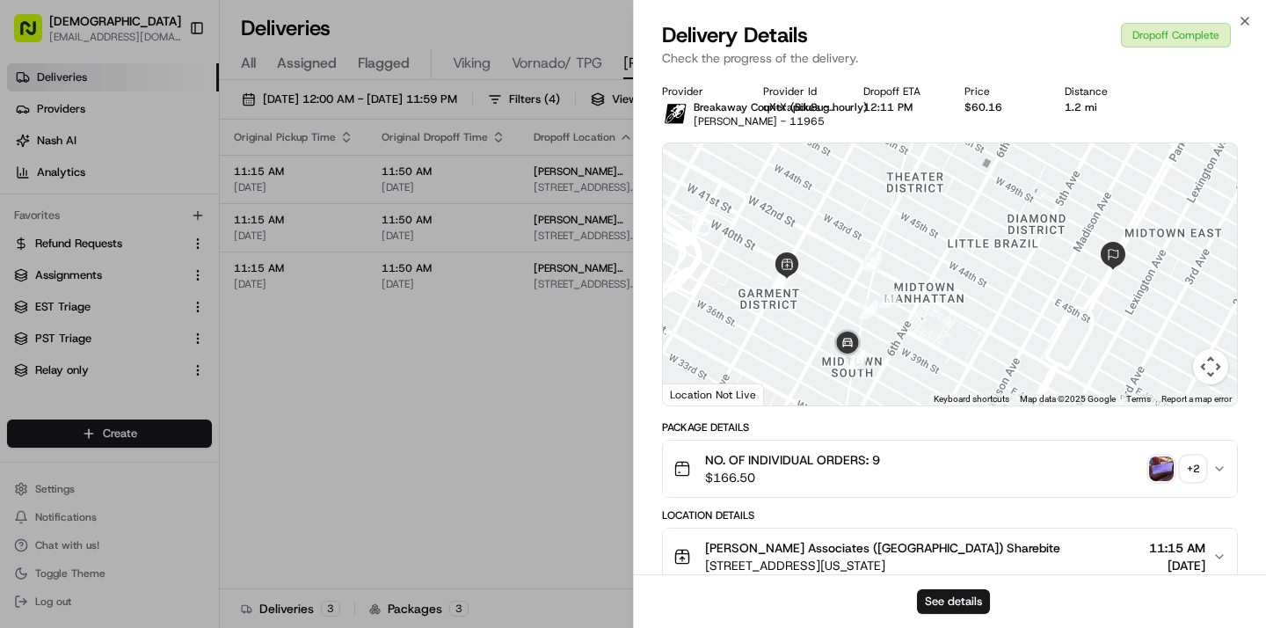
click at [1167, 472] on img "button" at bounding box center [1161, 468] width 25 height 25
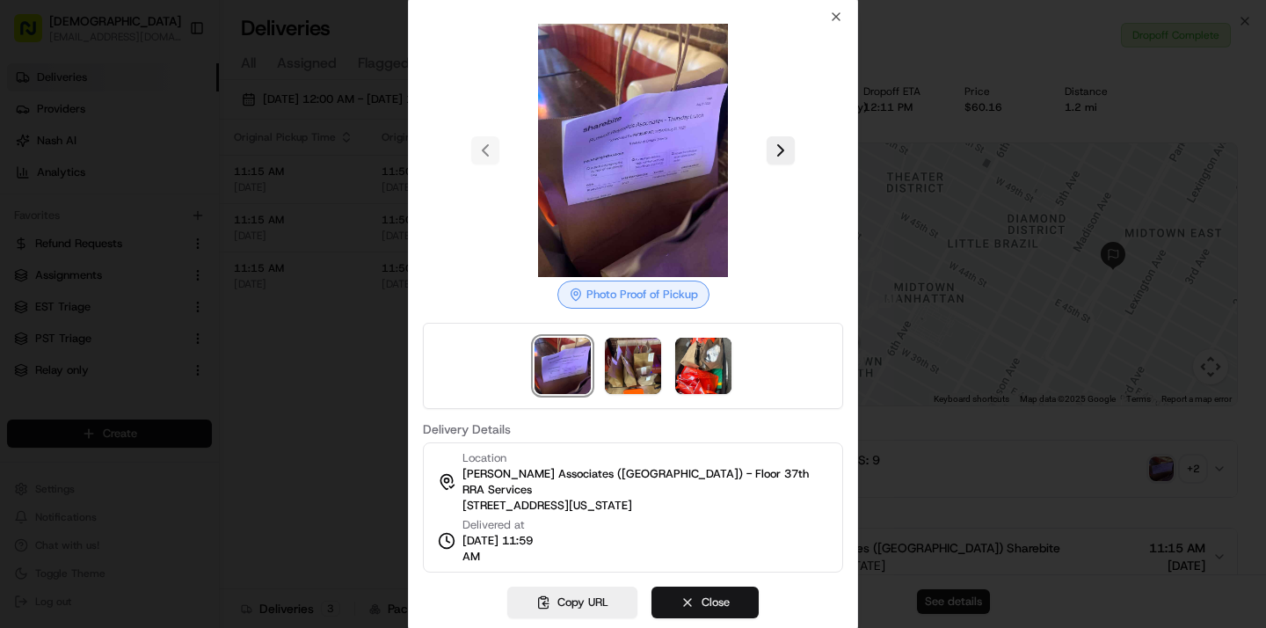
click at [708, 597] on button "Close" at bounding box center [704, 602] width 107 height 32
